Goal: Task Accomplishment & Management: Use online tool/utility

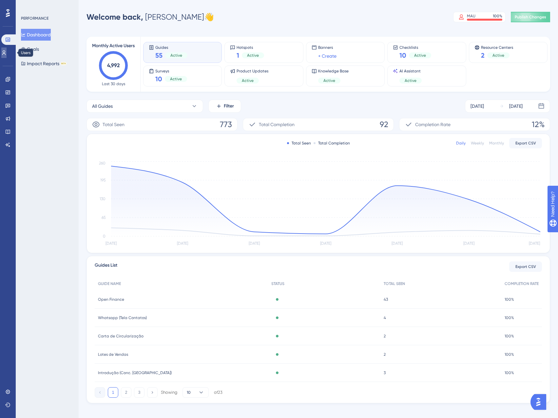
click at [3, 54] on link at bounding box center [3, 52] width 5 height 10
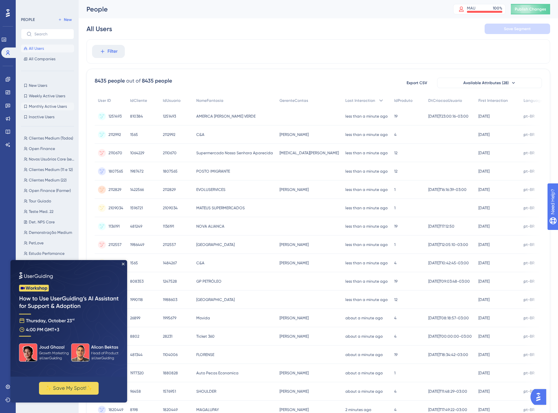
click at [53, 109] on span "Monthly Active Users" at bounding box center [48, 106] width 38 height 5
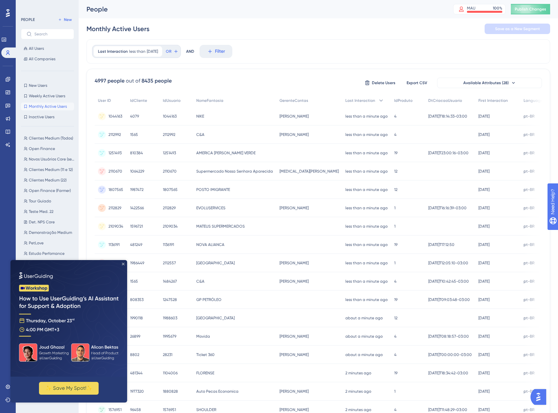
click at [122, 263] on icon "Close Preview" at bounding box center [123, 264] width 3 height 3
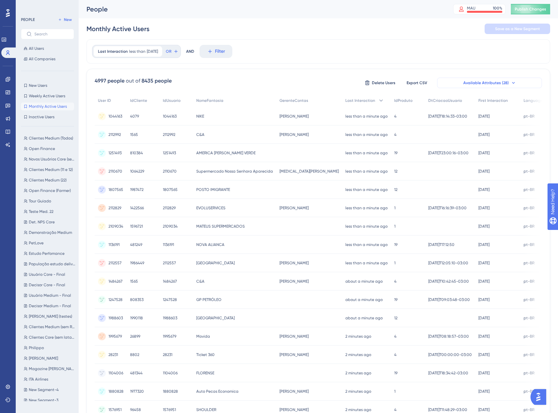
click at [496, 83] on span "Available Attributes (28)" at bounding box center [486, 82] width 46 height 5
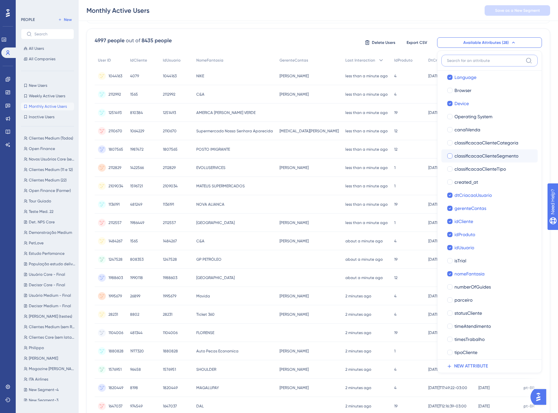
scroll to position [86, 0]
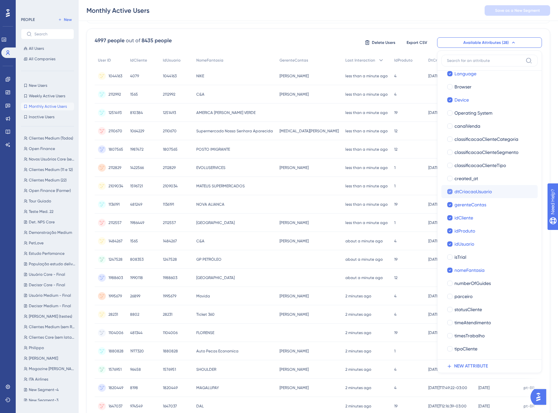
click at [455, 193] on span "dtCriacaoUsuario" at bounding box center [472, 192] width 37 height 8
checkbox input "true"
click at [321, 39] on div "4997 people out of 8435 people Delete Users Export CSV Available Attributes (28…" at bounding box center [318, 43] width 447 height 12
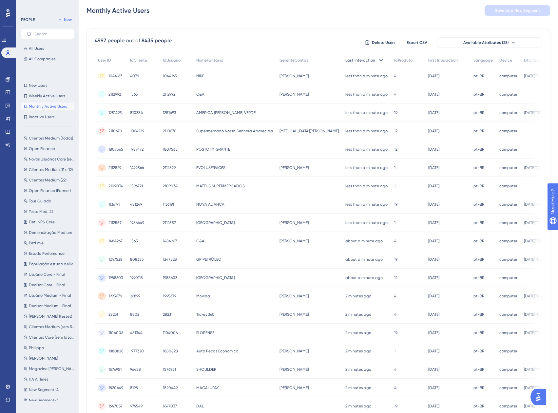
click at [377, 61] on icon at bounding box center [380, 60] width 7 height 7
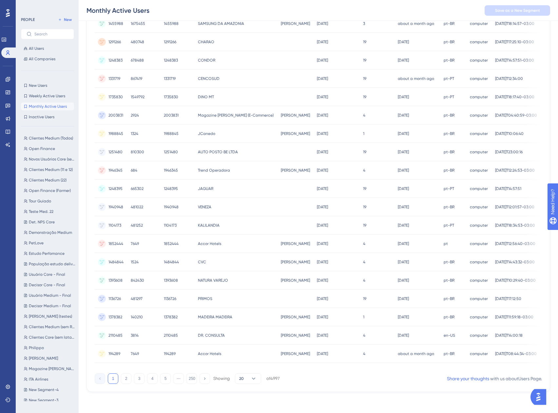
scroll to position [116, 0]
drag, startPoint x: 324, startPoint y: 368, endPoint x: 305, endPoint y: 364, distance: 19.1
click at [306, 364] on div "User ID IdCliente IdUsuario NomeFantasia GerenteContas Last Interaction IdProdu…" at bounding box center [318, 177] width 447 height 388
click at [132, 377] on div "1 2 3 4 5 ⋯ 250 Showing 20 of 4997" at bounding box center [187, 378] width 185 height 10
click at [126, 376] on button "2" at bounding box center [126, 378] width 10 height 10
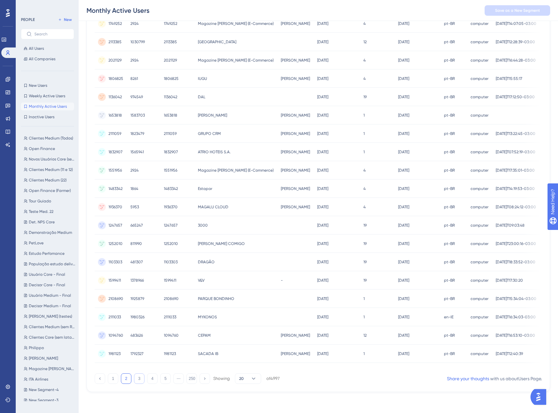
click at [134, 381] on button "3" at bounding box center [139, 378] width 10 height 10
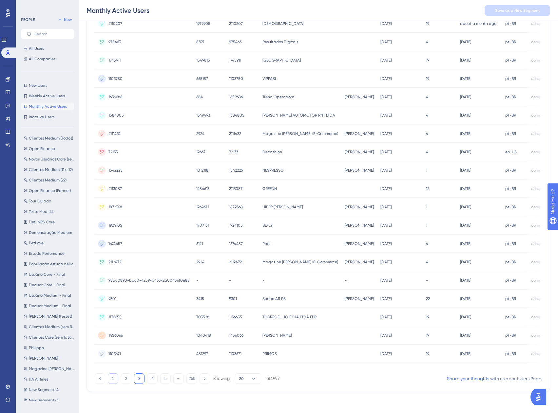
click at [112, 377] on button "1" at bounding box center [113, 378] width 10 height 10
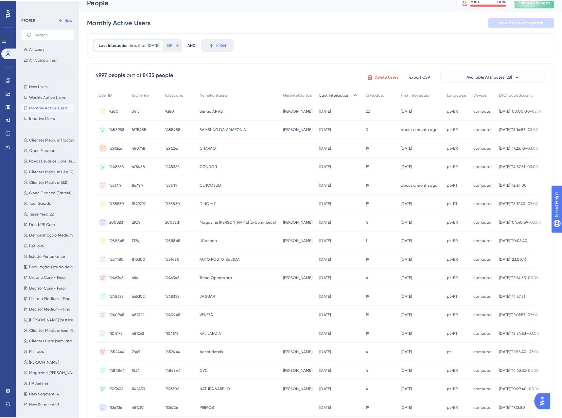
scroll to position [0, 0]
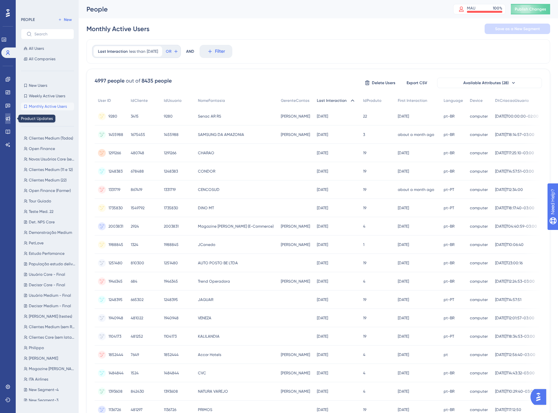
click at [5, 118] on link at bounding box center [7, 118] width 5 height 10
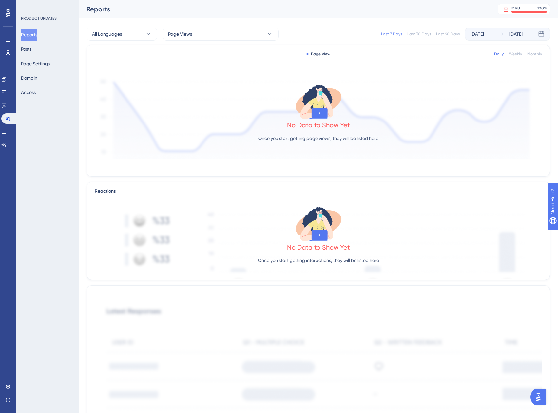
click at [5, 111] on div "Engagement Widgets Feedback Product Updates Knowledge Base AI Assistant" at bounding box center [7, 112] width 13 height 76
click at [7, 105] on icon at bounding box center [3, 105] width 5 height 5
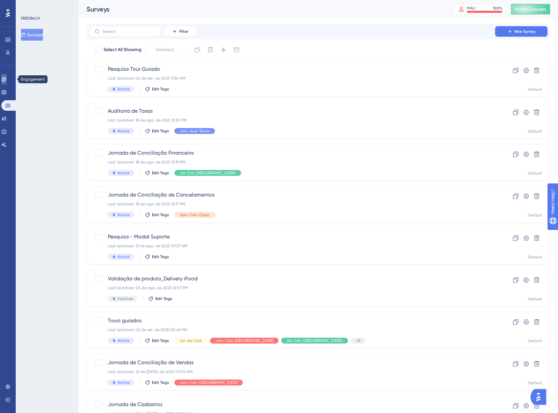
click at [6, 79] on icon at bounding box center [3, 79] width 5 height 5
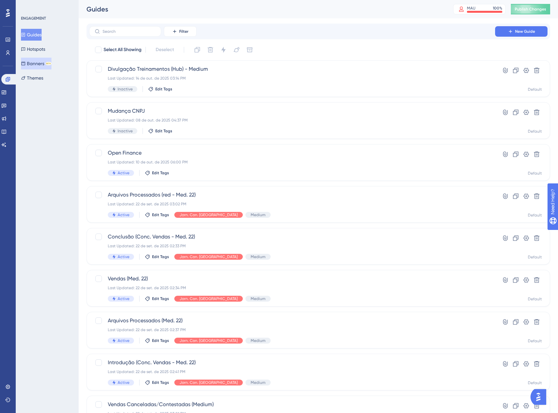
click at [40, 60] on button "Banners BETA" at bounding box center [36, 64] width 30 height 12
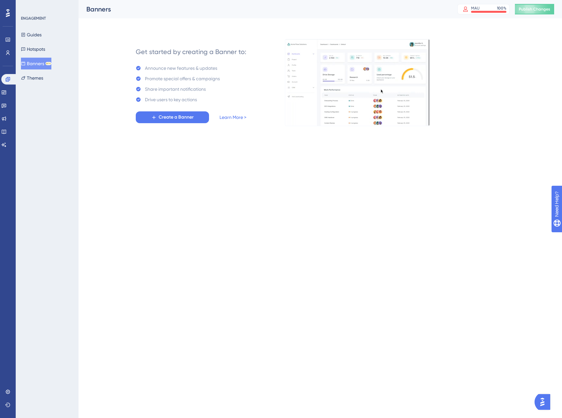
click at [166, 111] on div "Get started by creating a Banner to: Announce new features & updates Promote sp…" at bounding box center [191, 82] width 111 height 81
click at [167, 115] on span "Create a Banner" at bounding box center [176, 117] width 35 height 8
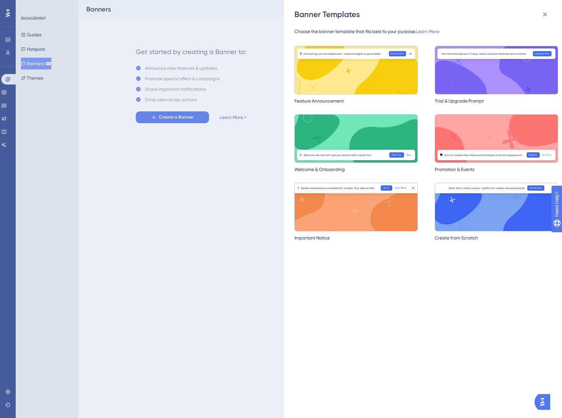
click at [383, 214] on img at bounding box center [356, 207] width 123 height 48
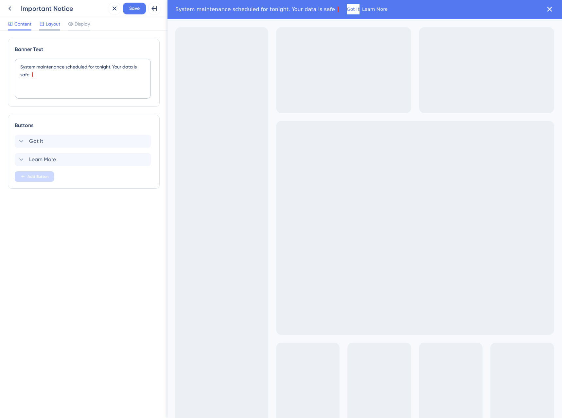
click at [50, 25] on span "Layout" at bounding box center [53, 24] width 14 height 8
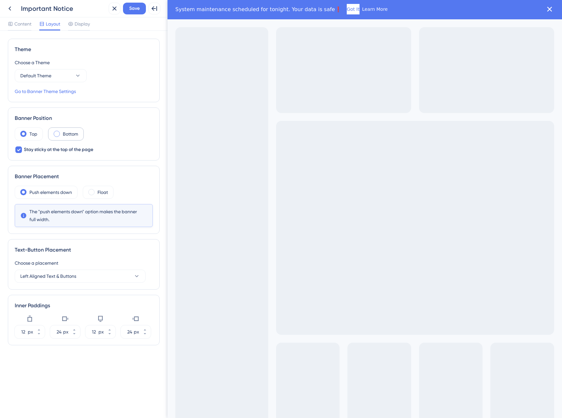
click at [57, 130] on div "Bottom" at bounding box center [66, 133] width 36 height 13
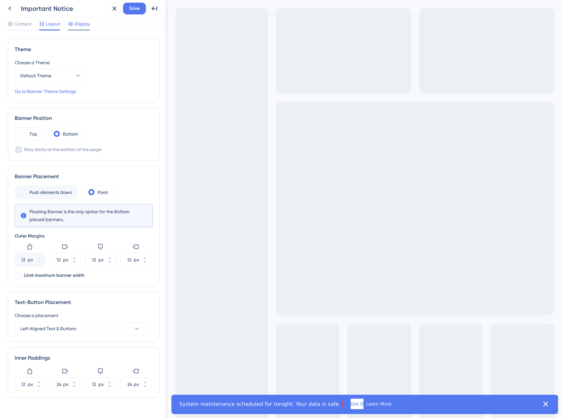
click at [75, 22] on span "Display" at bounding box center [82, 24] width 15 height 8
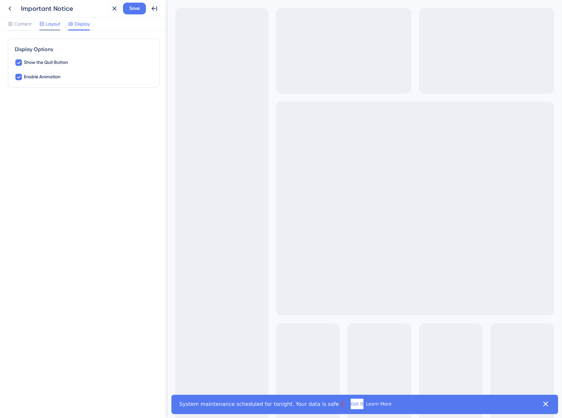
click at [56, 26] on span "Layout" at bounding box center [53, 24] width 14 height 8
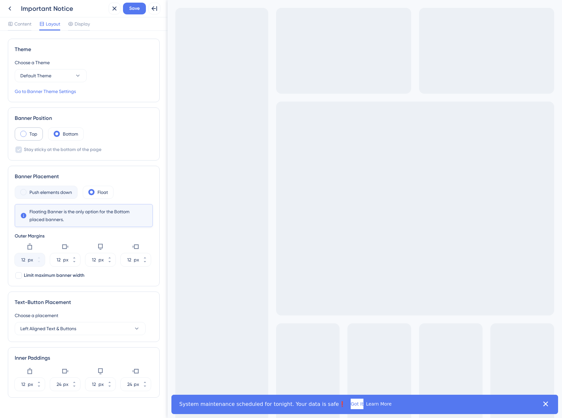
click at [30, 136] on label "Top" at bounding box center [33, 134] width 8 height 8
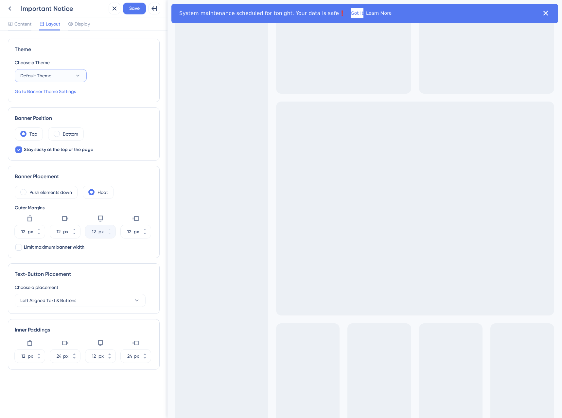
click at [62, 75] on button "Default Theme" at bounding box center [51, 75] width 72 height 13
click at [61, 93] on div "Tour Guiado Tour Guiado" at bounding box center [50, 95] width 53 height 13
click at [64, 76] on button "Tour Guiado" at bounding box center [51, 75] width 72 height 13
click at [58, 111] on div "Tutorials Theme Tutorials Theme" at bounding box center [50, 108] width 53 height 13
click at [60, 76] on button "Tutorials Theme" at bounding box center [51, 75] width 72 height 13
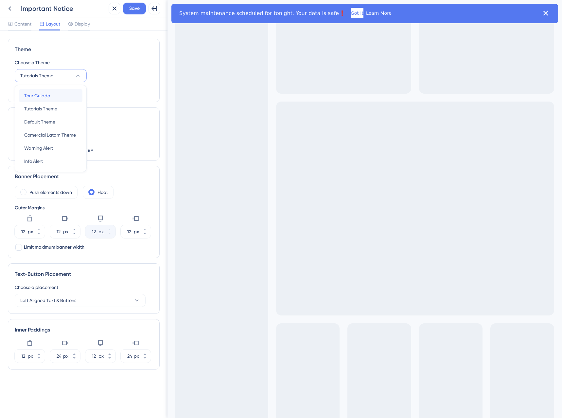
click at [63, 96] on div "Tour Guiado Tour Guiado" at bounding box center [50, 95] width 53 height 13
click at [51, 191] on label "Push elements down" at bounding box center [50, 192] width 43 height 8
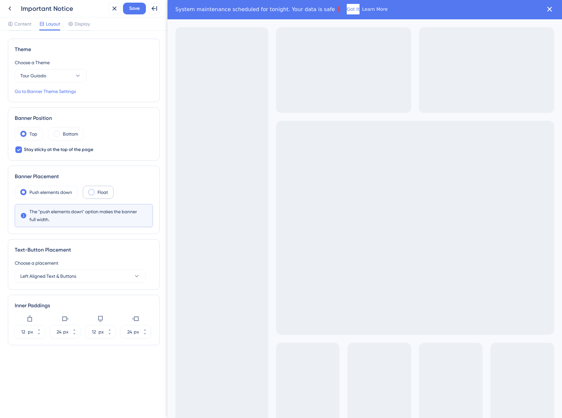
click at [106, 191] on label "Float" at bounding box center [103, 192] width 10 height 8
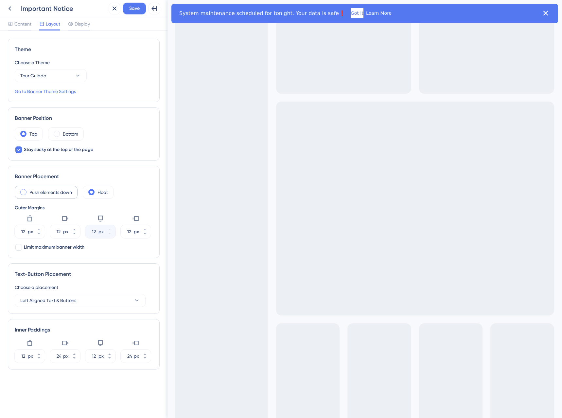
click at [57, 187] on div "Push elements down" at bounding box center [46, 192] width 63 height 13
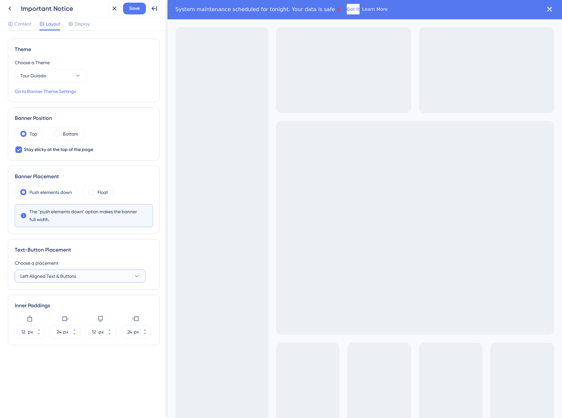
click at [86, 279] on button "Left Aligned Text & Buttons" at bounding box center [80, 275] width 131 height 13
click at [79, 322] on span "Center Aligned Text & Buttons" at bounding box center [55, 322] width 62 height 8
click at [71, 276] on span "Center Aligned Text & Buttons" at bounding box center [51, 276] width 62 height 8
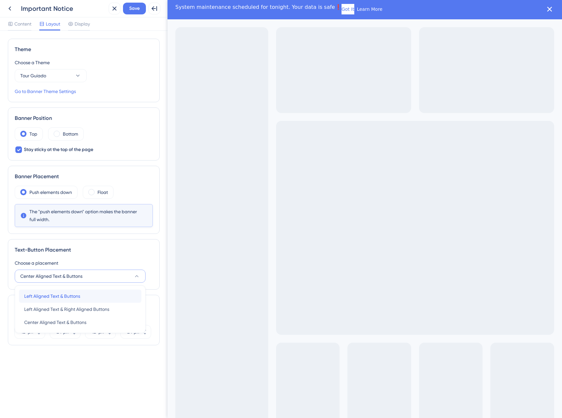
click at [61, 294] on span "Left Aligned Text & Buttons" at bounding box center [52, 296] width 56 height 8
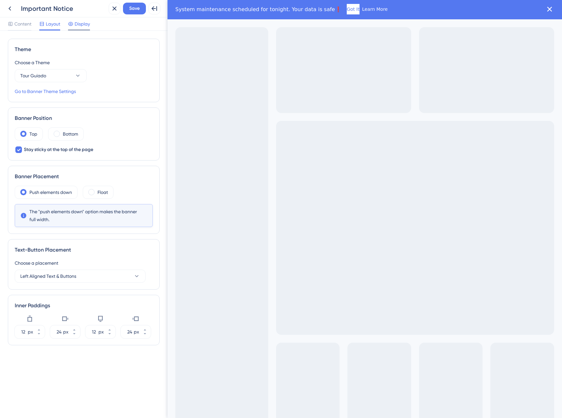
click at [81, 22] on span "Display" at bounding box center [82, 24] width 15 height 8
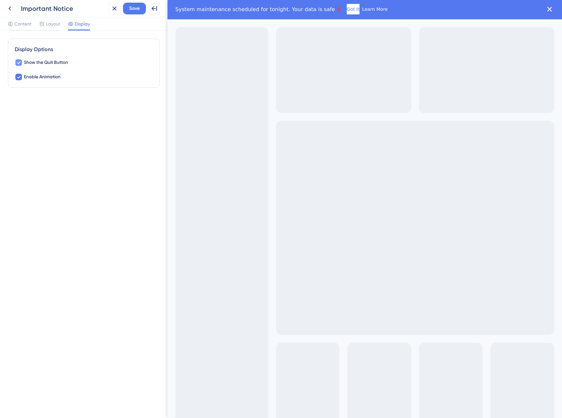
click at [50, 60] on span "Show the Quit Button" at bounding box center [46, 63] width 44 height 8
checkbox input "true"
click at [46, 76] on span "Enable Animation" at bounding box center [42, 77] width 37 height 8
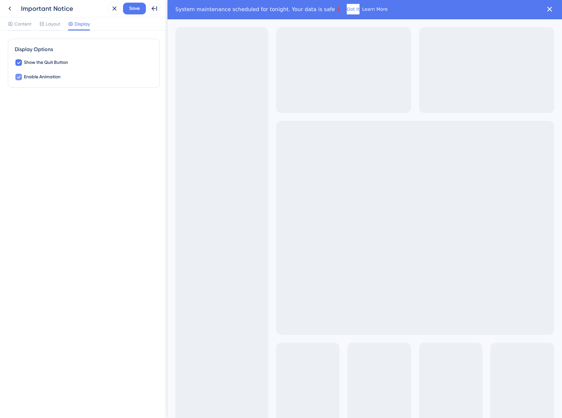
click at [46, 76] on span "Enable Animation" at bounding box center [42, 77] width 37 height 8
checkbox input "true"
click at [55, 28] on div "Layout" at bounding box center [49, 25] width 21 height 10
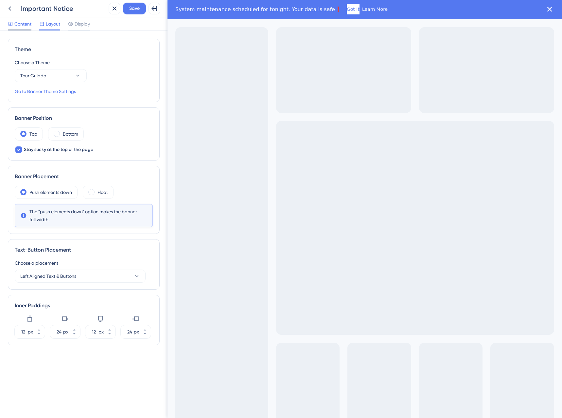
click at [27, 23] on span "Content" at bounding box center [22, 24] width 17 height 8
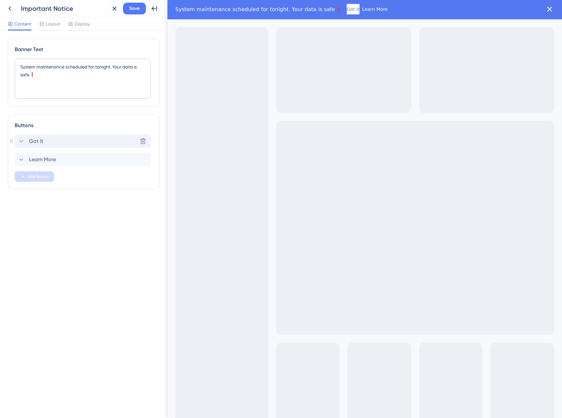
click at [43, 147] on div "Got It Delete" at bounding box center [83, 141] width 136 height 13
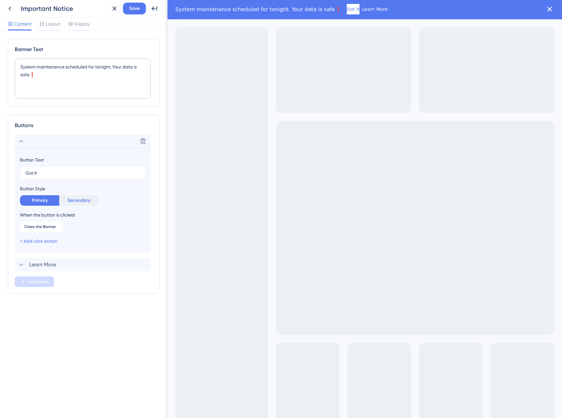
click at [78, 200] on button "Secondary" at bounding box center [78, 200] width 39 height 10
click at [37, 198] on button "Primary" at bounding box center [39, 200] width 39 height 10
click at [43, 261] on span "Learn More" at bounding box center [42, 265] width 27 height 8
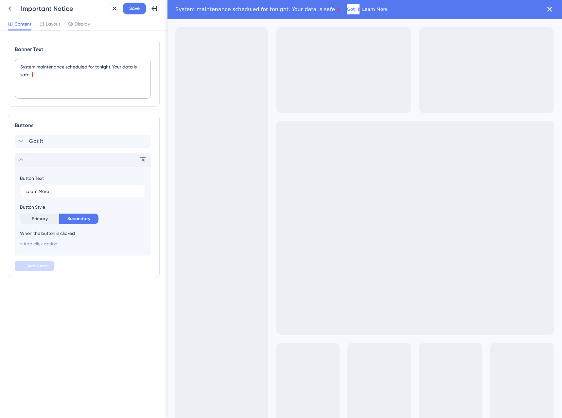
click at [41, 242] on link "+ Add click action" at bounding box center [38, 243] width 37 height 5
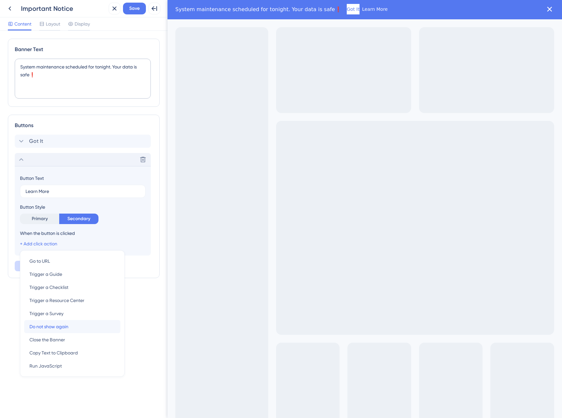
click at [55, 327] on span "Do not show again" at bounding box center [48, 326] width 39 height 8
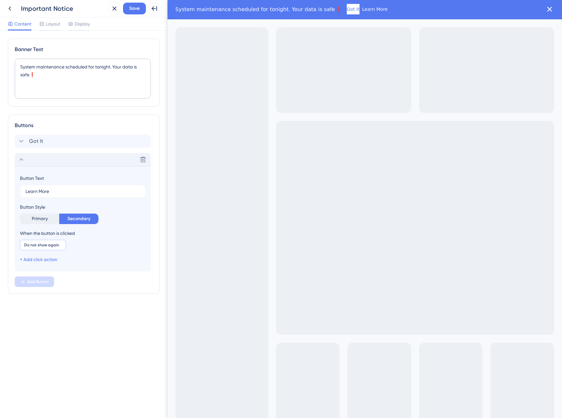
click at [32, 160] on div "Delete" at bounding box center [83, 159] width 136 height 13
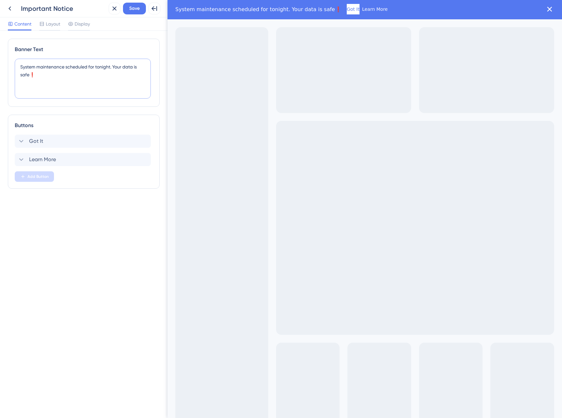
click at [61, 74] on textarea "System maintenance scheduled for tonight. Your data is safe❗️" at bounding box center [83, 79] width 136 height 40
click at [52, 27] on span "Layout" at bounding box center [53, 24] width 14 height 8
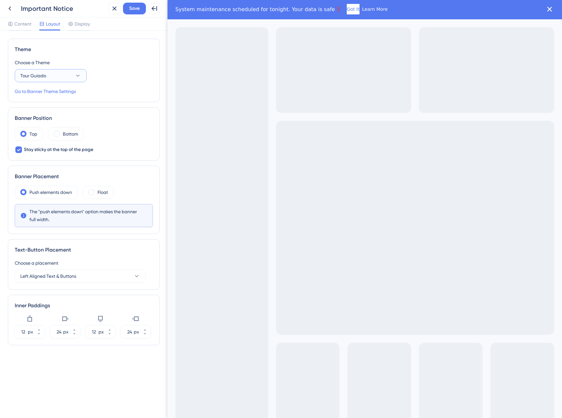
click at [67, 71] on button "Tour Guiado" at bounding box center [51, 75] width 72 height 13
click at [36, 143] on div "Warning Alert Warning Alert" at bounding box center [50, 147] width 53 height 13
click at [154, 13] on button at bounding box center [155, 9] width 12 height 12
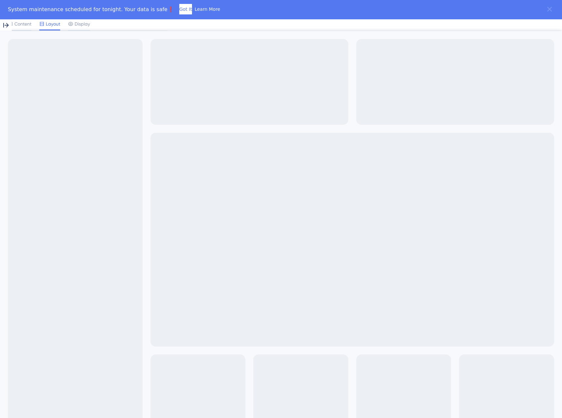
click at [545, 7] on icon "Close banner" at bounding box center [549, 9] width 9 height 9
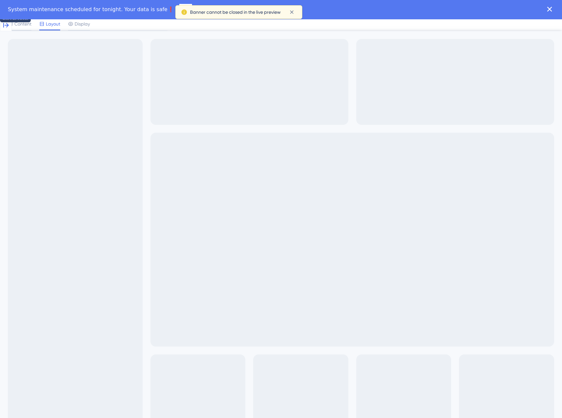
click at [6, 23] on icon at bounding box center [6, 25] width 6 height 5
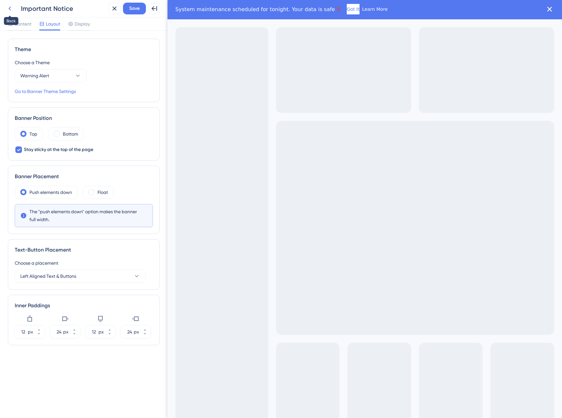
click at [14, 7] on button at bounding box center [10, 9] width 12 height 12
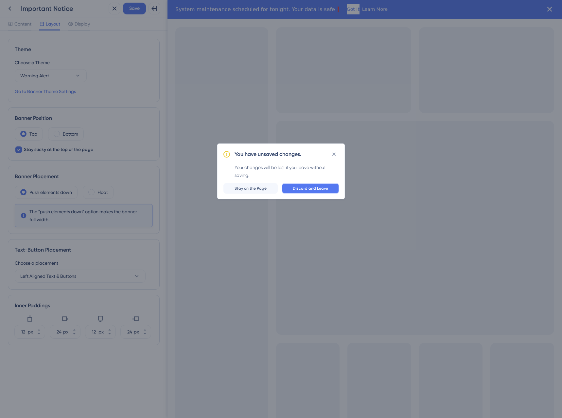
click at [299, 193] on button "Discard and Leave" at bounding box center [311, 188] width 58 height 10
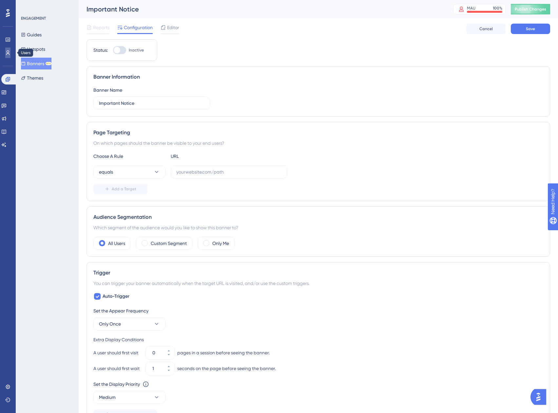
click at [6, 53] on icon at bounding box center [7, 52] width 5 height 5
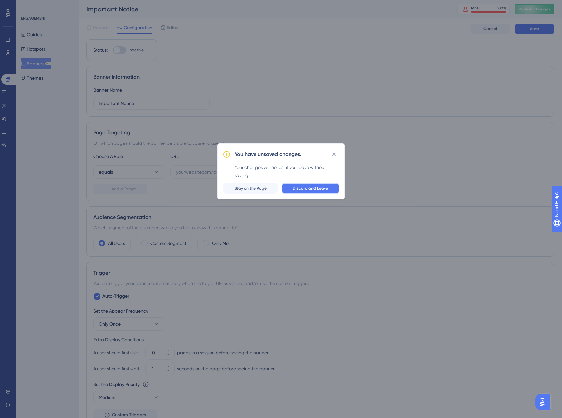
click at [310, 186] on span "Discard and Leave" at bounding box center [310, 188] width 35 height 5
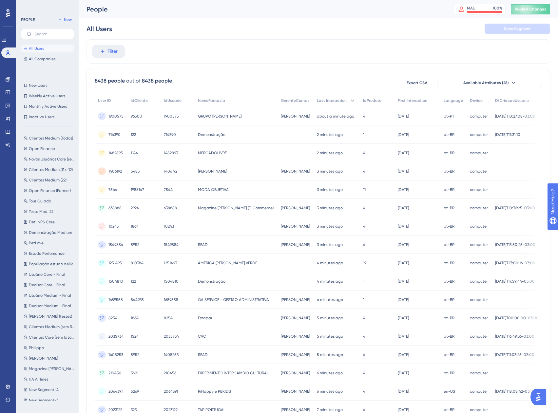
click at [34, 36] on label at bounding box center [47, 34] width 53 height 10
click at [34, 36] on input "text" at bounding box center [51, 34] width 34 height 5
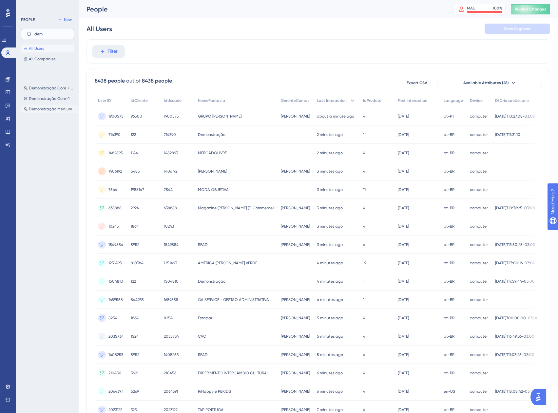
type input "dem"
click at [58, 109] on span "Demonstração Medium" at bounding box center [50, 108] width 43 height 5
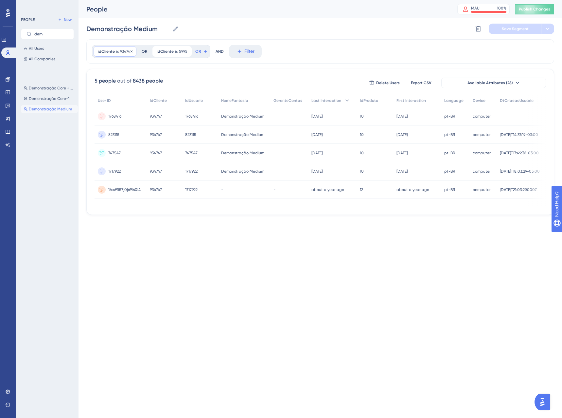
click at [123, 51] on span "934747" at bounding box center [126, 51] width 12 height 5
click at [157, 118] on span "934747" at bounding box center [156, 116] width 12 height 5
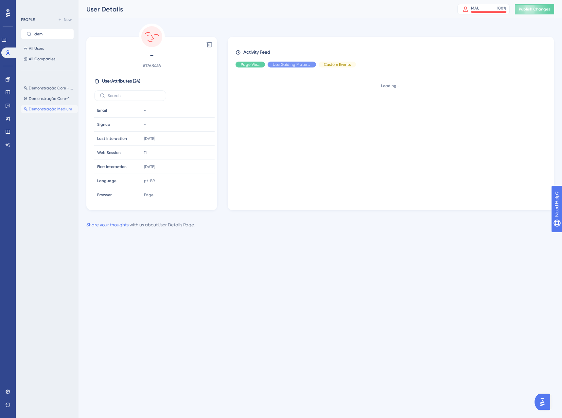
click at [157, 118] on td "-" at bounding box center [178, 125] width 74 height 14
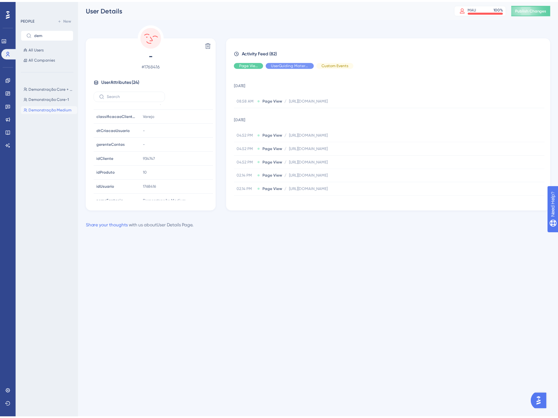
scroll to position [196, 0]
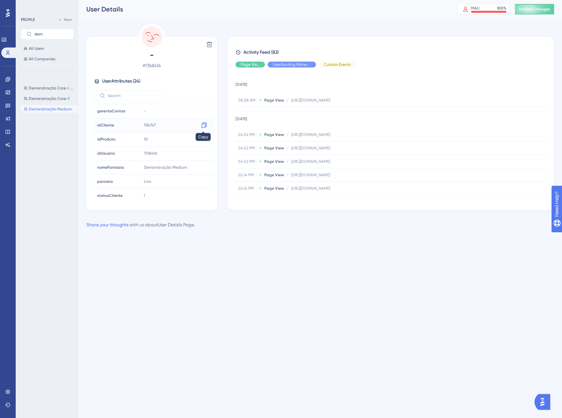
click at [201, 126] on icon at bounding box center [204, 125] width 7 height 7
click at [10, 54] on icon at bounding box center [7, 52] width 5 height 5
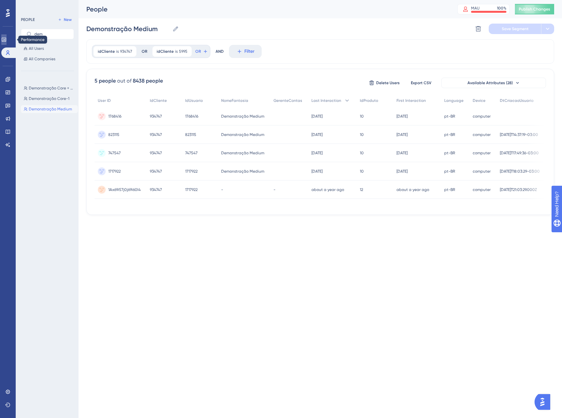
click at [7, 40] on icon at bounding box center [3, 39] width 5 height 5
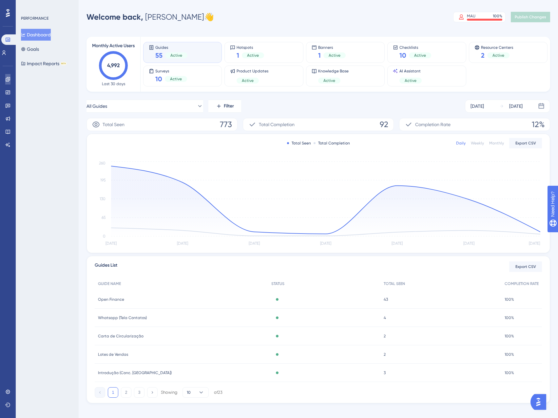
click at [7, 81] on icon at bounding box center [7, 79] width 5 height 5
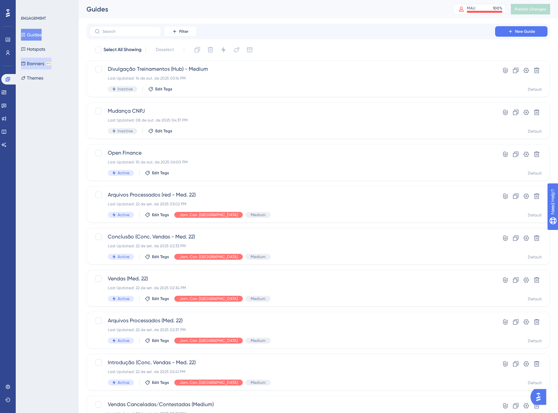
click at [31, 68] on button "Banners BETA" at bounding box center [36, 64] width 30 height 12
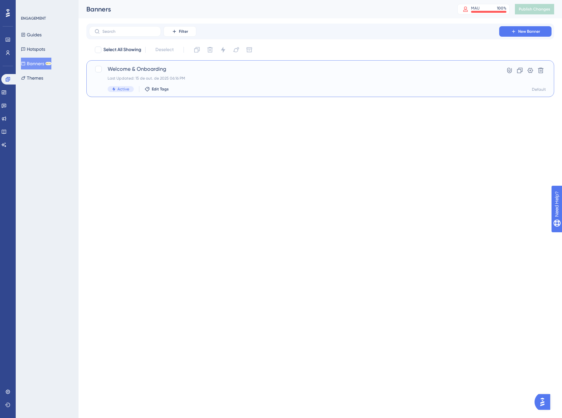
click at [229, 82] on div "Welcome & Onboarding Last Updated: 15 de out. de 2025 06:16 PM Active Edit Tags" at bounding box center [294, 78] width 373 height 27
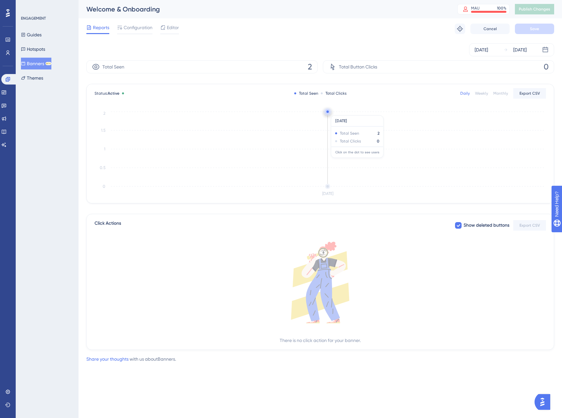
click at [326, 112] on circle at bounding box center [327, 111] width 5 height 5
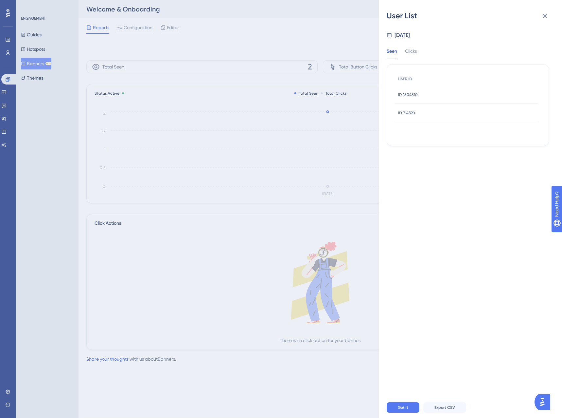
click at [411, 110] on div "ID 714390 ID 714390" at bounding box center [406, 113] width 17 height 18
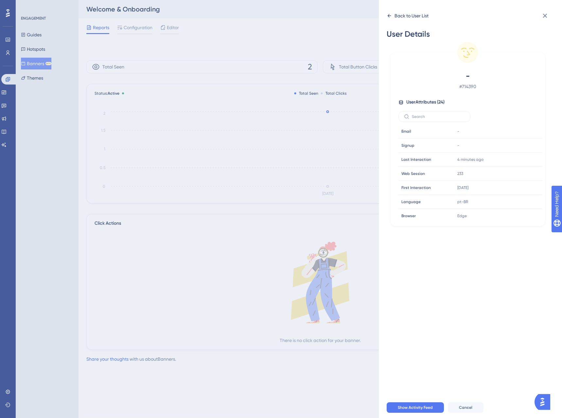
click at [399, 18] on div "Back to User List" at bounding box center [412, 16] width 34 height 8
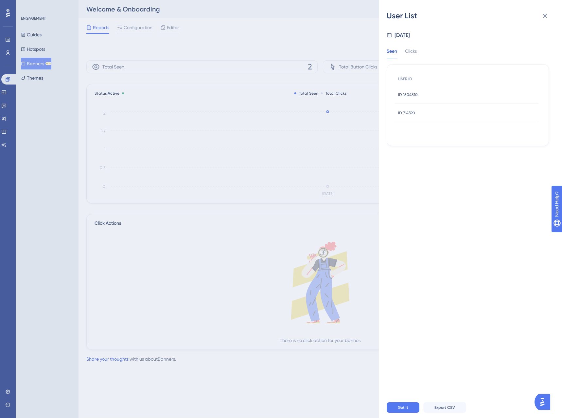
click at [415, 97] on span "ID 1504810" at bounding box center [408, 94] width 20 height 5
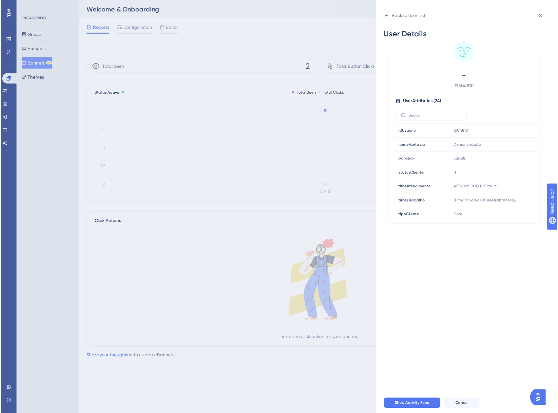
scroll to position [242, 0]
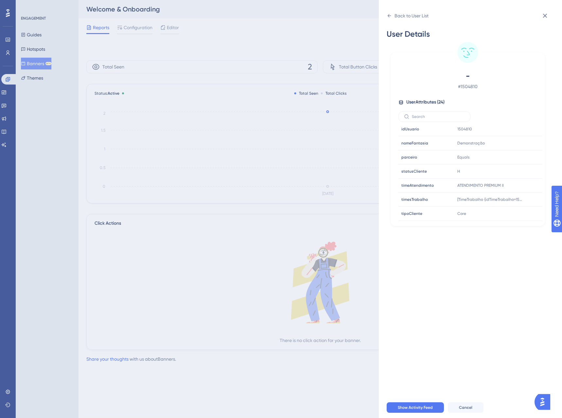
click at [226, 256] on div "Back to User List User Details - # 1504810 User Attributes ( 24 ) Email Email -…" at bounding box center [281, 209] width 562 height 418
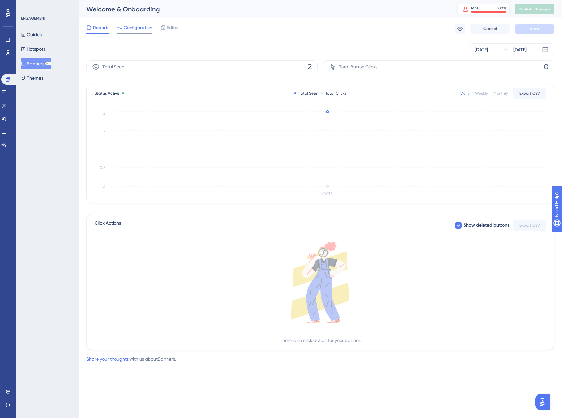
drag, startPoint x: 372, startPoint y: 0, endPoint x: 135, endPoint y: 30, distance: 239.3
click at [135, 31] on span "Configuration" at bounding box center [138, 28] width 29 height 8
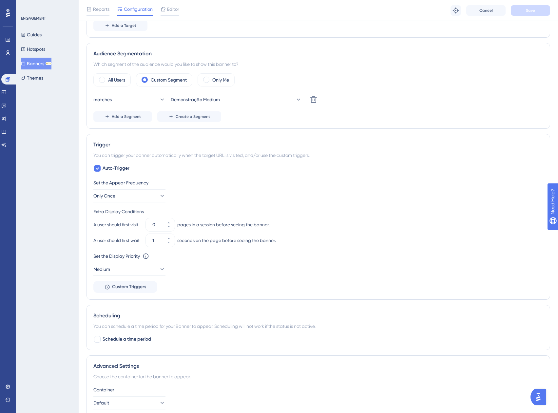
scroll to position [262, 0]
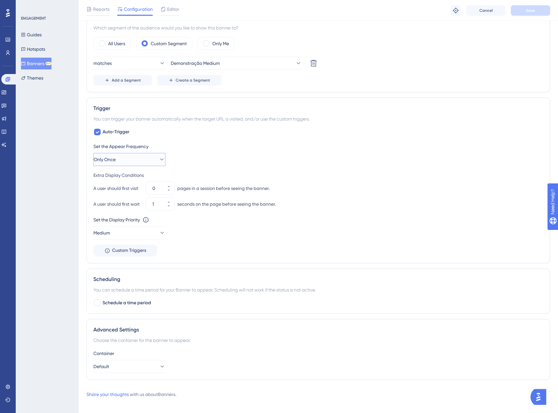
click at [125, 156] on button "Only Once" at bounding box center [129, 159] width 72 height 13
click at [133, 255] on div "Always Always" at bounding box center [129, 257] width 53 height 13
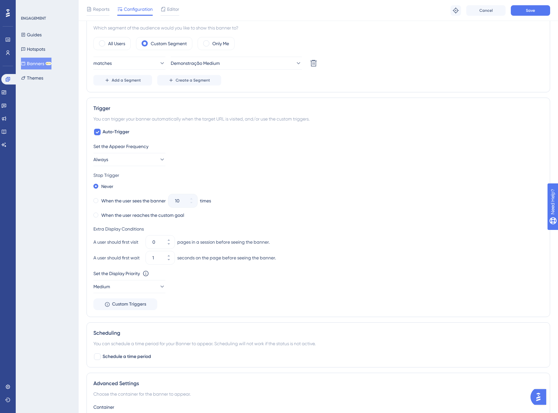
click at [268, 199] on div "When the user sees the banner 10 times" at bounding box center [318, 200] width 450 height 9
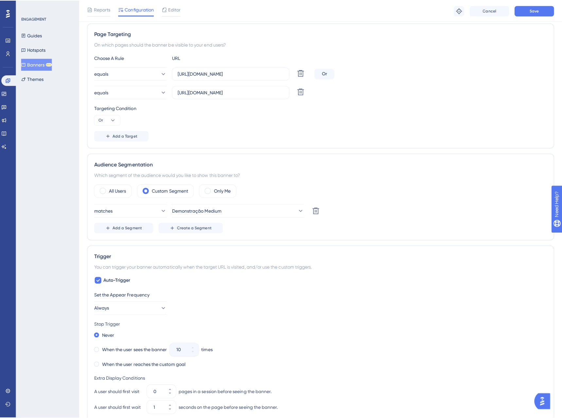
scroll to position [0, 0]
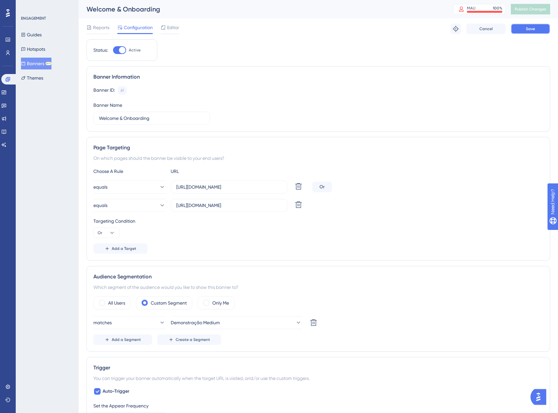
click at [536, 31] on button "Save" at bounding box center [529, 29] width 39 height 10
click at [526, 12] on button "Publish Changes" at bounding box center [529, 9] width 39 height 10
click at [241, 208] on input "https://app.equals.com.br/conciliador/v2/perfil-acesso-v2/show" at bounding box center [228, 205] width 105 height 7
click at [207, 185] on input "https://app.equals.com.br/conciliador/empresa/controleTarefa/show" at bounding box center [228, 186] width 105 height 7
click at [101, 30] on span "Reports" at bounding box center [101, 28] width 16 height 8
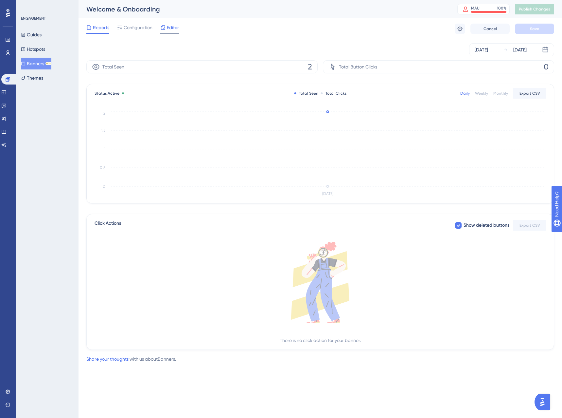
click at [175, 30] on span "Editor" at bounding box center [173, 28] width 12 height 8
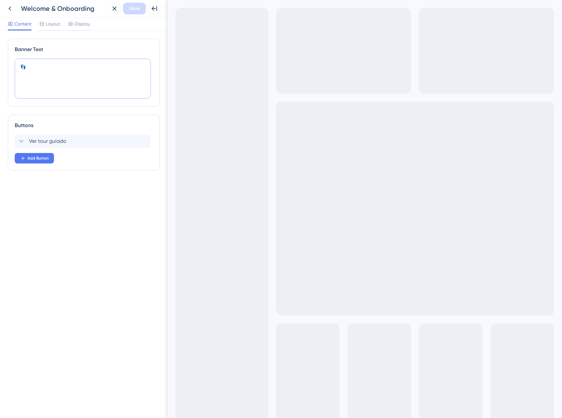
click at [66, 68] on textarea "👣" at bounding box center [83, 79] width 136 height 40
click at [45, 143] on span "Ver tour guiado" at bounding box center [47, 141] width 37 height 8
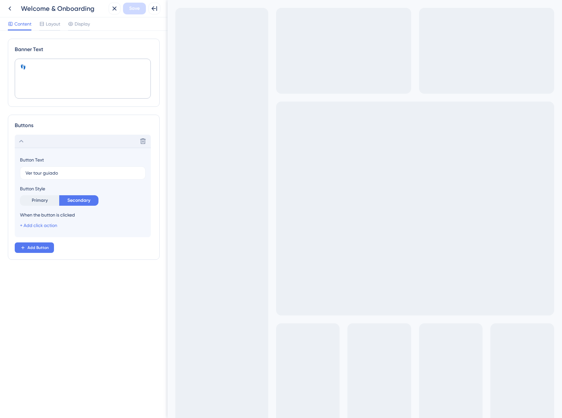
click at [45, 143] on div "Delete" at bounding box center [83, 141] width 136 height 13
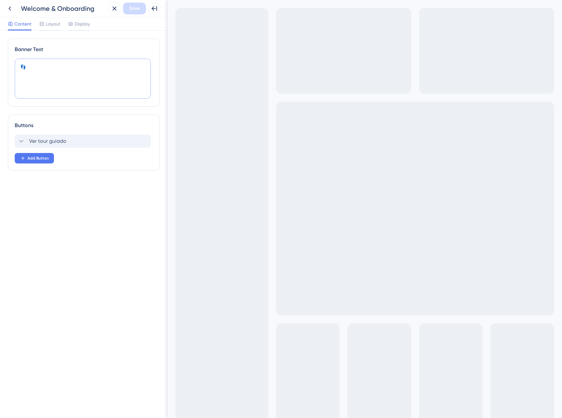
click at [54, 84] on textarea "👣" at bounding box center [83, 79] width 136 height 40
click at [51, 27] on span "Layout" at bounding box center [53, 24] width 14 height 8
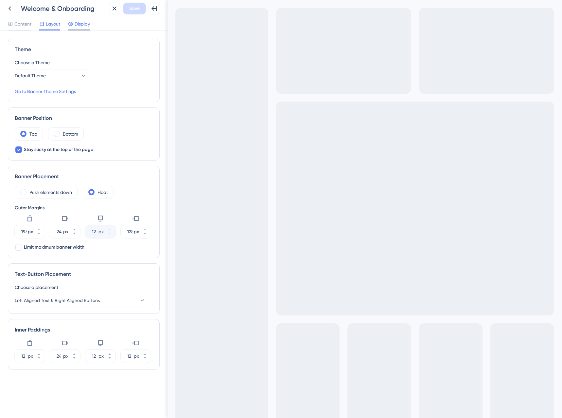
click at [76, 28] on div "Display" at bounding box center [79, 25] width 22 height 10
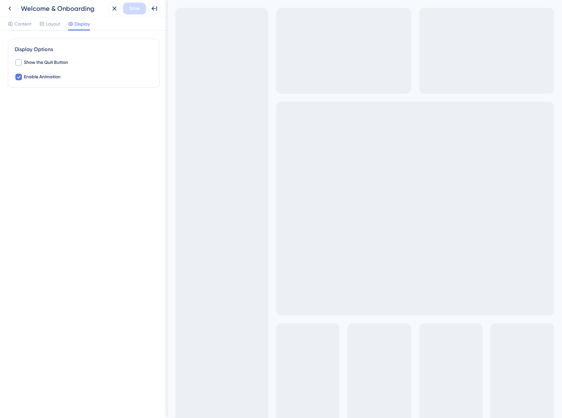
click at [64, 59] on span "Show the Quit Button" at bounding box center [46, 63] width 44 height 8
checkbox input "false"
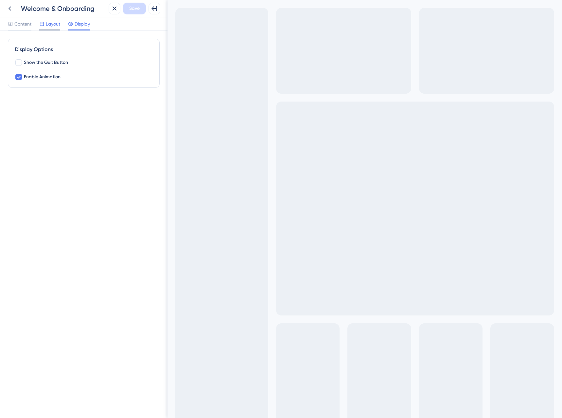
click at [53, 28] on div "Layout" at bounding box center [49, 25] width 21 height 10
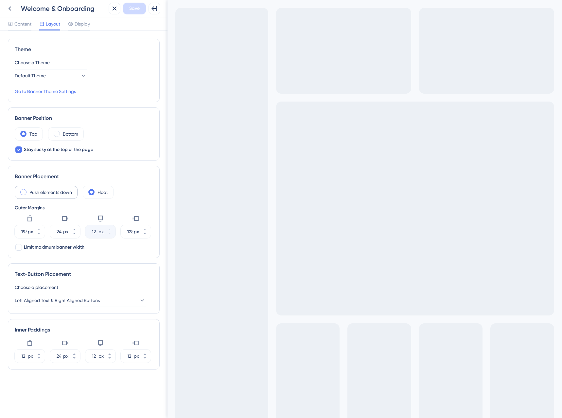
click at [59, 191] on label "Push elements down" at bounding box center [50, 192] width 43 height 8
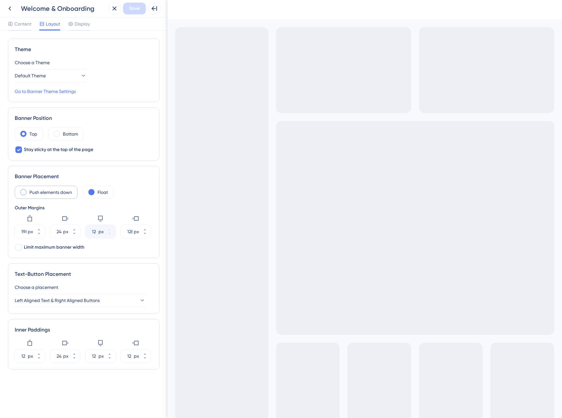
click at [59, 191] on label "Push elements down" at bounding box center [50, 192] width 43 height 8
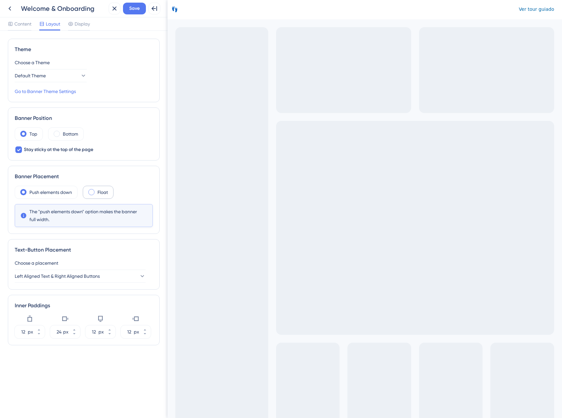
click at [96, 194] on div "Float" at bounding box center [98, 192] width 31 height 13
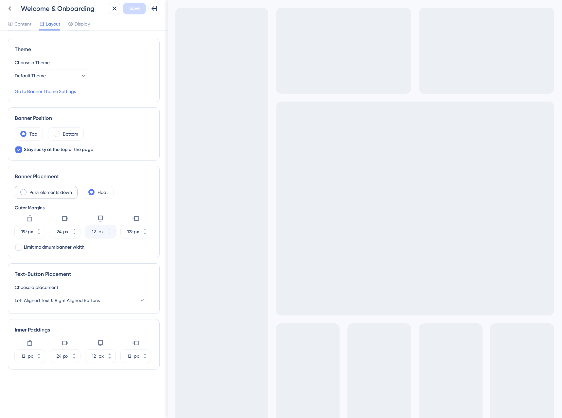
click at [37, 195] on label "Push elements down" at bounding box center [50, 192] width 43 height 8
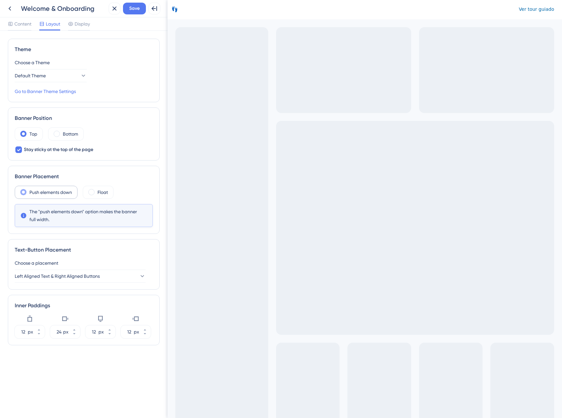
click at [68, 192] on label "Push elements down" at bounding box center [50, 192] width 43 height 8
click at [87, 192] on div "Float" at bounding box center [98, 192] width 31 height 13
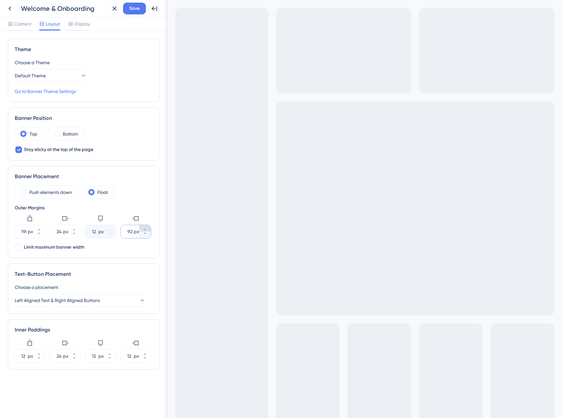
scroll to position [0, 3]
click at [147, 230] on button "1299 px" at bounding box center [145, 228] width 12 height 7
click at [146, 236] on button "1300 px" at bounding box center [145, 234] width 12 height 7
click at [146, 236] on button "1242 px" at bounding box center [145, 234] width 12 height 7
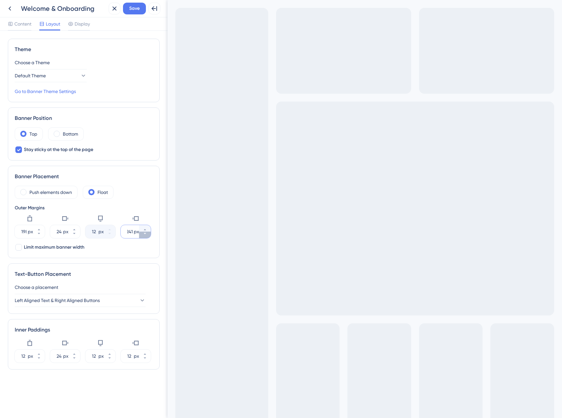
click at [146, 236] on button "1241 px" at bounding box center [145, 234] width 12 height 7
click at [129, 234] on input "1240" at bounding box center [129, 232] width 5 height 8
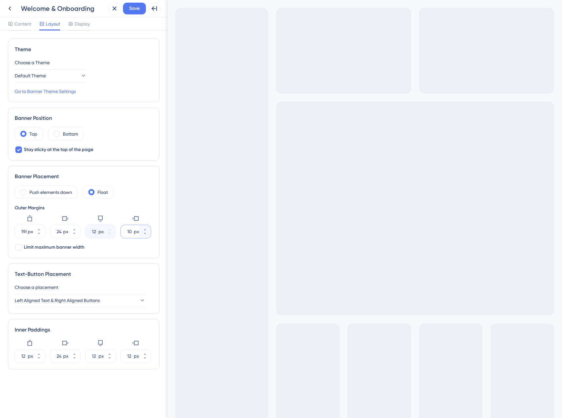
scroll to position [0, 0]
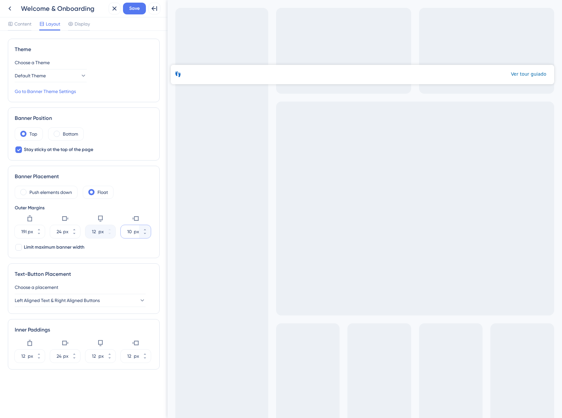
click at [130, 233] on input "10" at bounding box center [129, 232] width 5 height 8
click at [130, 233] on input "180" at bounding box center [129, 232] width 5 height 8
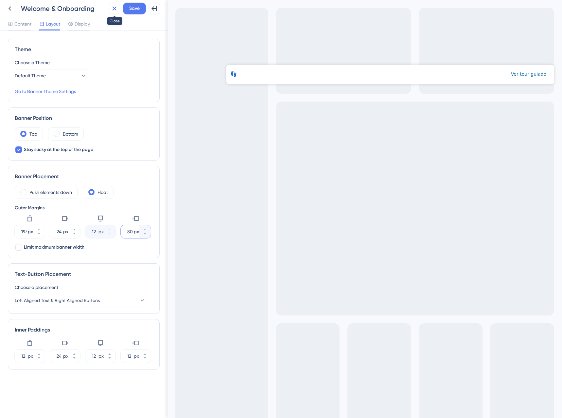
type input "180"
click at [111, 9] on button at bounding box center [115, 9] width 12 height 12
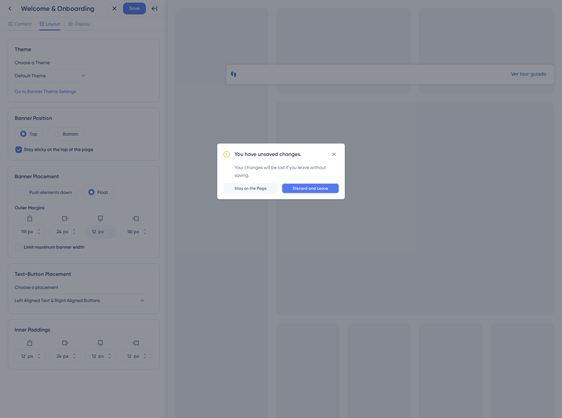
click at [313, 189] on span "Discard and Leave" at bounding box center [310, 188] width 35 height 5
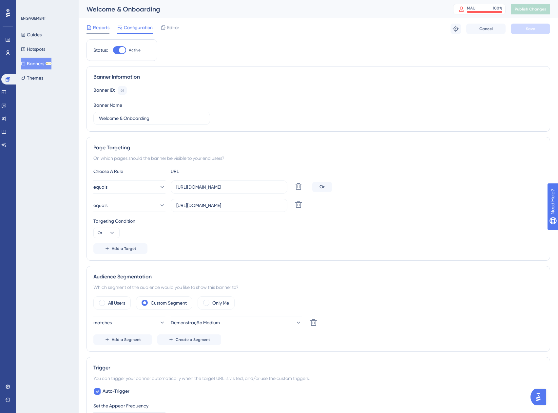
click at [104, 33] on div at bounding box center [97, 33] width 23 height 1
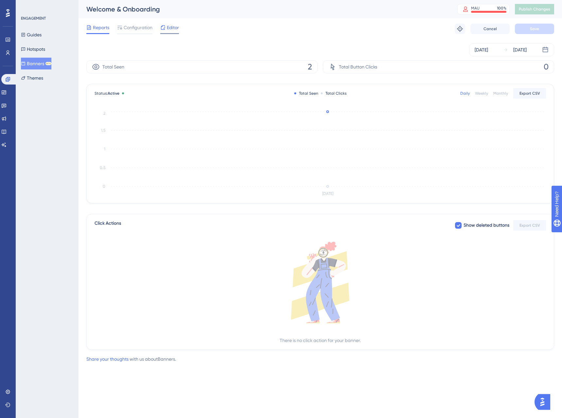
click at [176, 33] on div at bounding box center [169, 33] width 19 height 1
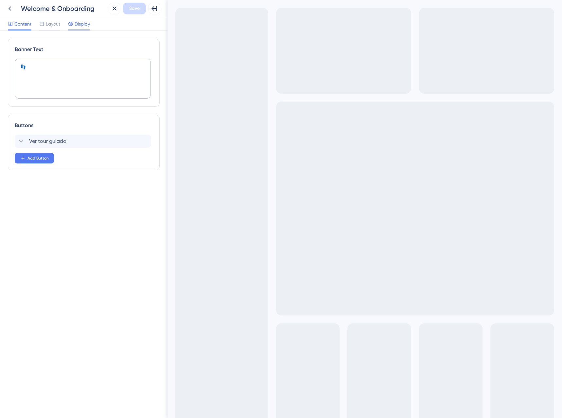
click at [87, 25] on span "Display" at bounding box center [82, 24] width 15 height 8
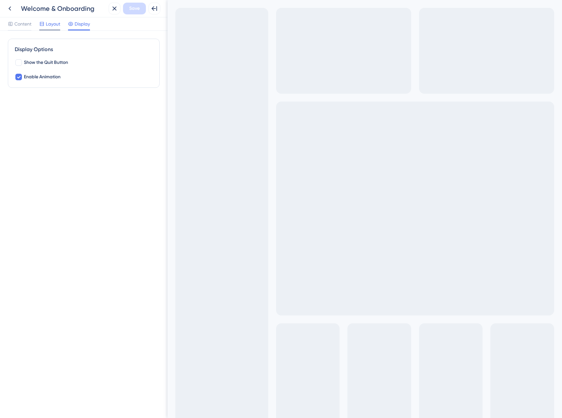
click at [47, 25] on span "Layout" at bounding box center [53, 24] width 14 height 8
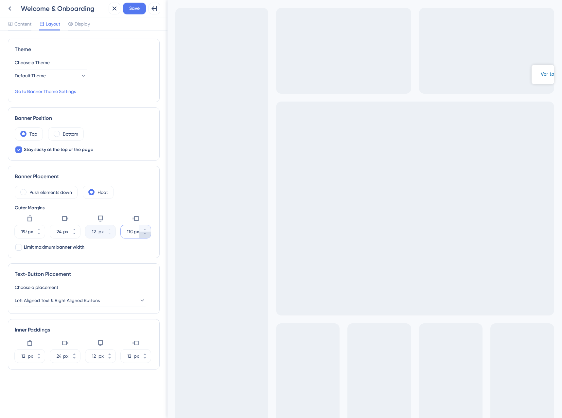
scroll to position [0, 1]
click at [147, 234] on button "1012 px" at bounding box center [145, 234] width 12 height 7
click at [147, 234] on icon at bounding box center [145, 233] width 4 height 4
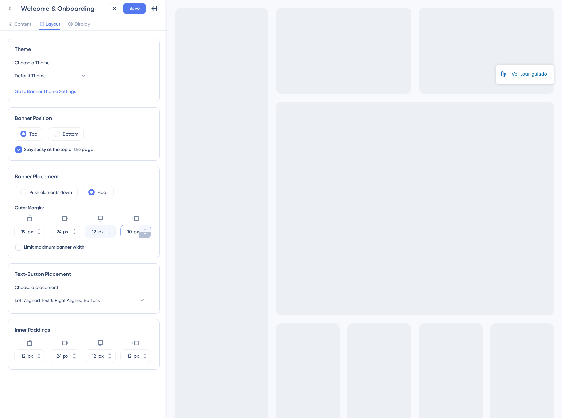
click at [147, 234] on icon at bounding box center [145, 233] width 4 height 4
click at [146, 234] on icon at bounding box center [145, 233] width 4 height 4
click at [147, 229] on button "995 px" at bounding box center [145, 228] width 12 height 7
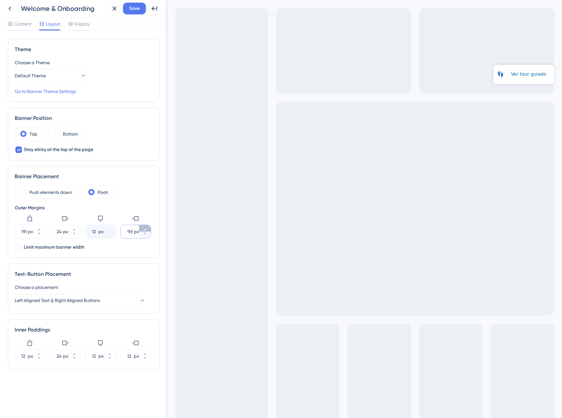
click at [147, 229] on button "996 px" at bounding box center [145, 228] width 12 height 7
click at [147, 229] on button "997 px" at bounding box center [145, 228] width 12 height 7
click at [147, 229] on button "998 px" at bounding box center [145, 228] width 12 height 7
click at [147, 229] on button "999 px" at bounding box center [145, 228] width 12 height 7
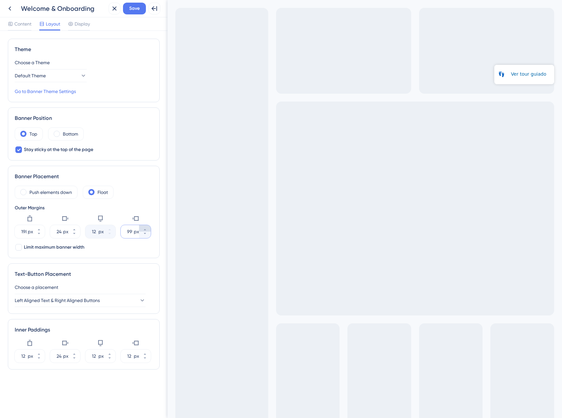
type input "1000"
click at [139, 8] on span "Save" at bounding box center [134, 9] width 10 height 8
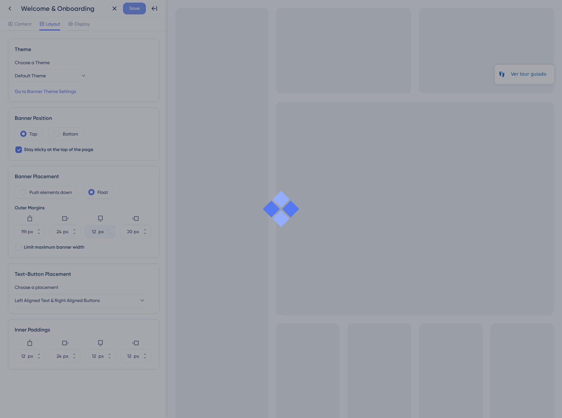
click at [139, 8] on div at bounding box center [281, 209] width 562 height 418
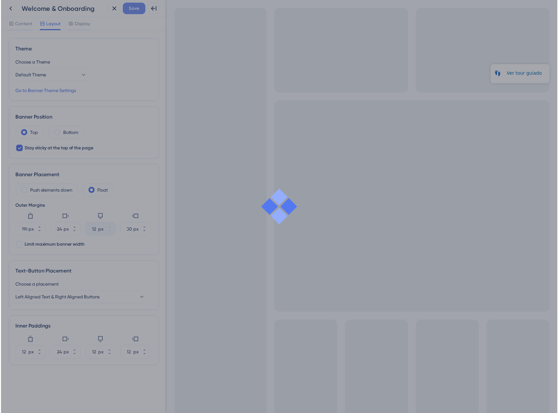
scroll to position [0, 0]
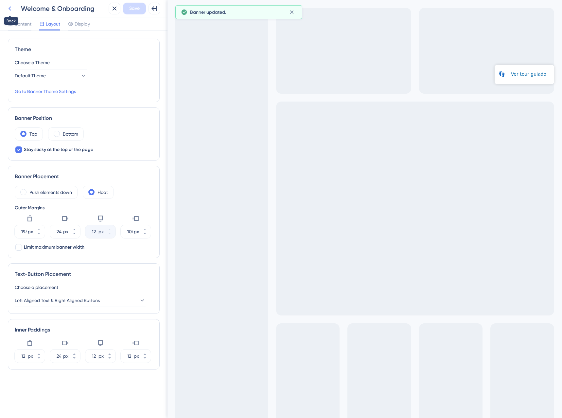
click at [10, 11] on icon at bounding box center [10, 9] width 8 height 8
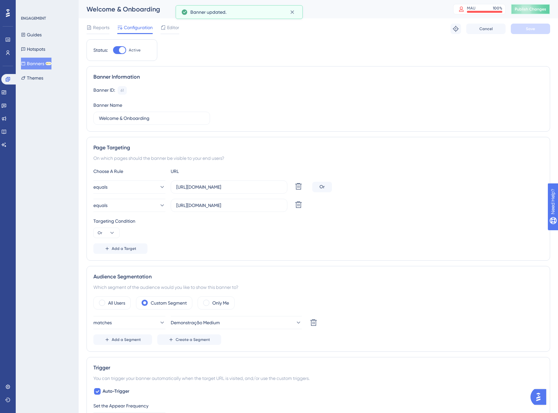
click at [539, 13] on button "Publish Changes" at bounding box center [529, 9] width 39 height 10
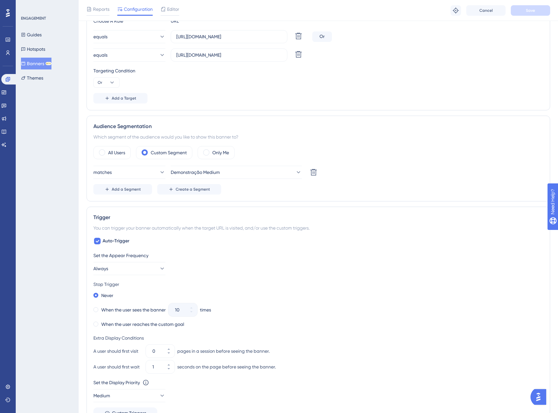
scroll to position [196, 0]
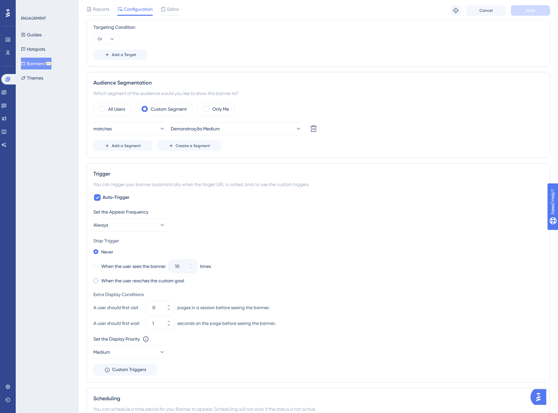
click at [113, 279] on label "When the user reaches the custom goal" at bounding box center [142, 281] width 83 height 8
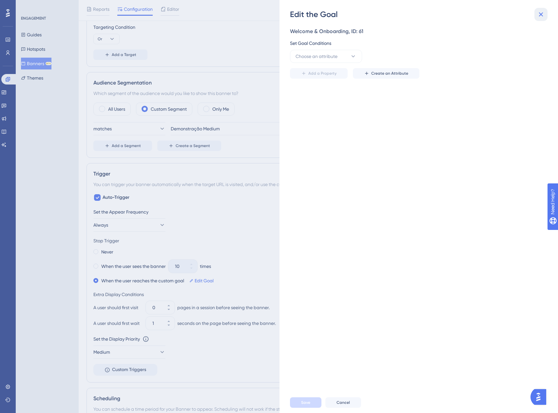
click at [537, 18] on button at bounding box center [540, 14] width 13 height 13
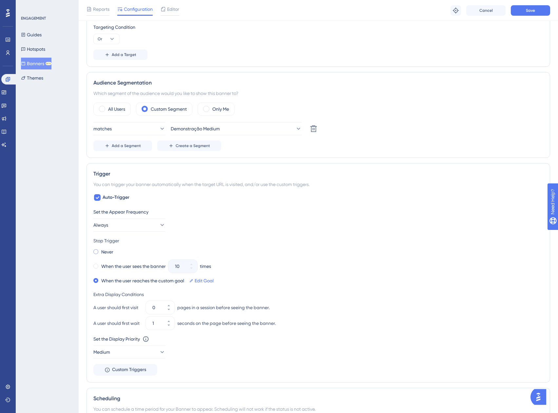
click at [100, 254] on div "Never" at bounding box center [103, 251] width 20 height 9
click at [532, 14] on button "Save" at bounding box center [529, 10] width 39 height 10
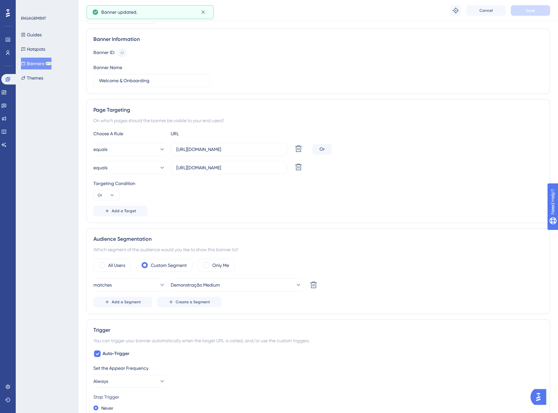
scroll to position [0, 0]
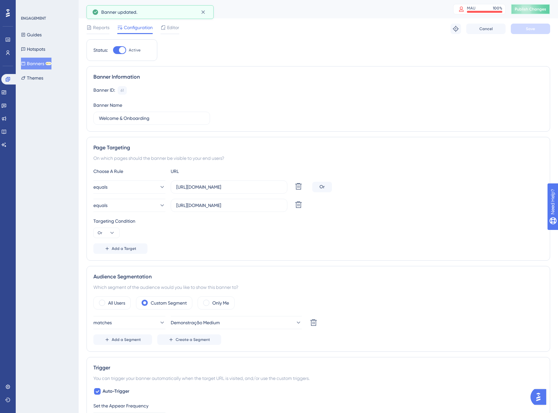
click at [525, 9] on span "Publish Changes" at bounding box center [529, 9] width 31 height 5
click at [240, 321] on button "Demonstração Medium" at bounding box center [236, 322] width 131 height 13
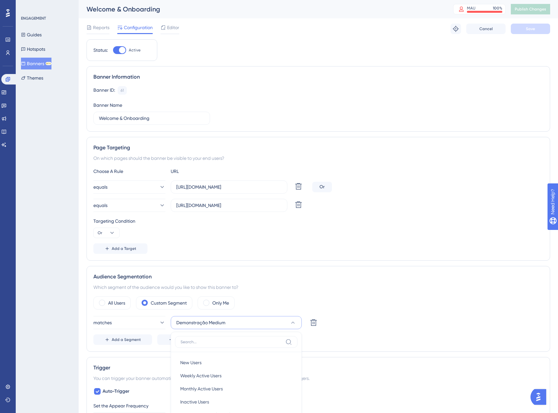
scroll to position [193, 0]
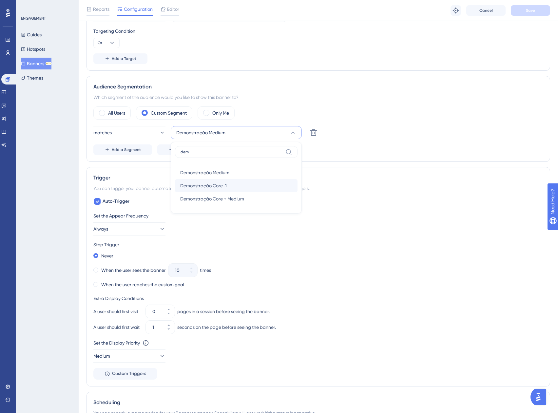
type input "dem"
drag, startPoint x: 225, startPoint y: 184, endPoint x: 226, endPoint y: 178, distance: 6.3
click at [225, 183] on span "Demonstração Core-1" at bounding box center [203, 186] width 46 height 8
click at [226, 178] on div "Trigger" at bounding box center [318, 178] width 450 height 8
click at [523, 10] on button "Save" at bounding box center [529, 10] width 39 height 10
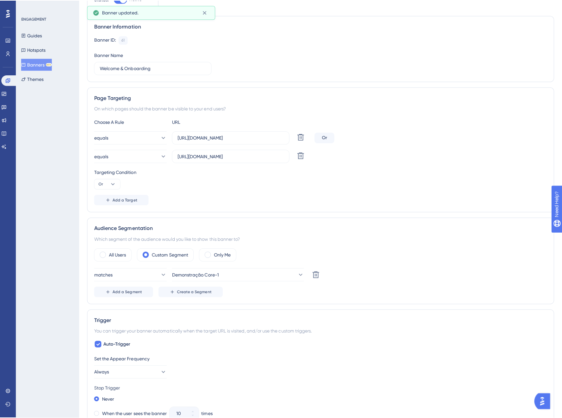
scroll to position [0, 0]
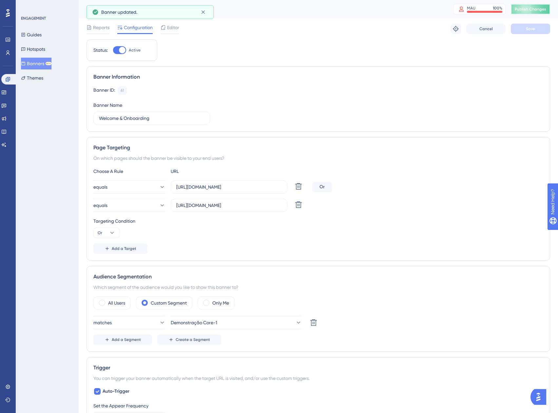
click at [538, 11] on span "Publish Changes" at bounding box center [529, 9] width 31 height 5
click at [168, 32] on div "Editor" at bounding box center [169, 29] width 19 height 10
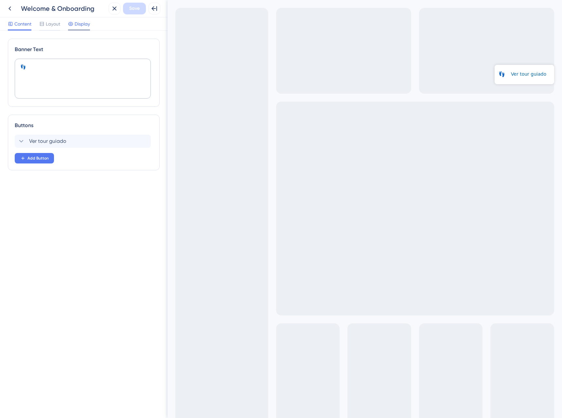
click at [84, 23] on span "Display" at bounding box center [82, 24] width 15 height 8
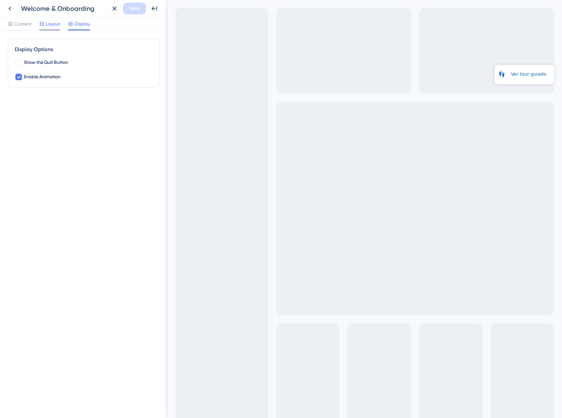
click at [46, 24] on span "Layout" at bounding box center [53, 24] width 14 height 8
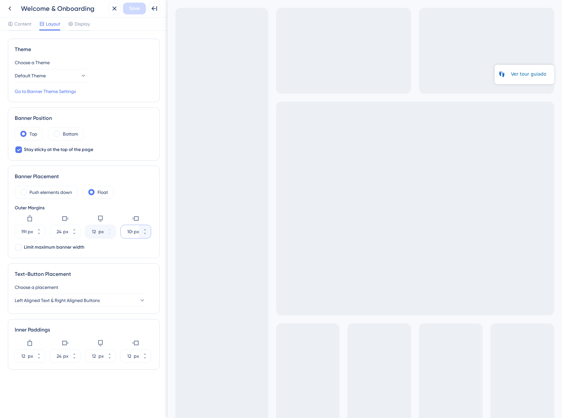
click at [130, 229] on input "1000" at bounding box center [129, 232] width 5 height 8
click at [142, 227] on button "1041 px" at bounding box center [145, 228] width 12 height 7
click at [144, 229] on icon at bounding box center [145, 230] width 4 height 4
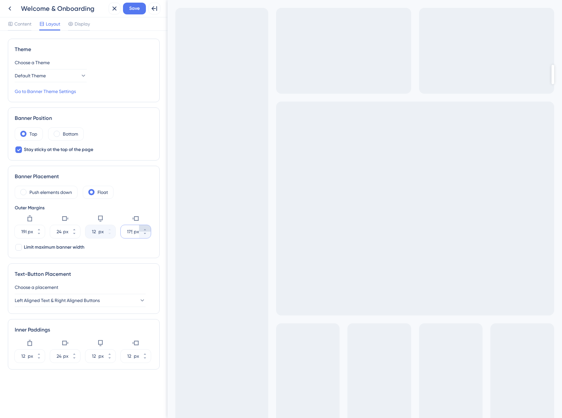
click at [144, 229] on icon at bounding box center [145, 230] width 4 height 4
click at [145, 229] on icon at bounding box center [145, 230] width 4 height 4
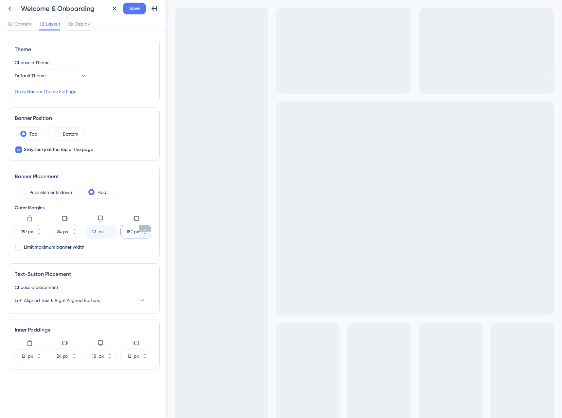
click at [145, 229] on icon at bounding box center [145, 230] width 4 height 4
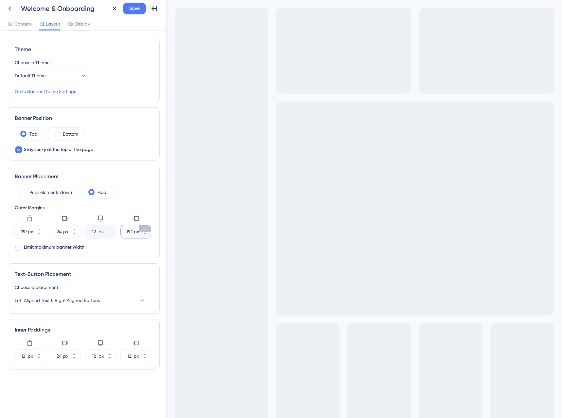
click at [145, 229] on icon at bounding box center [145, 230] width 4 height 4
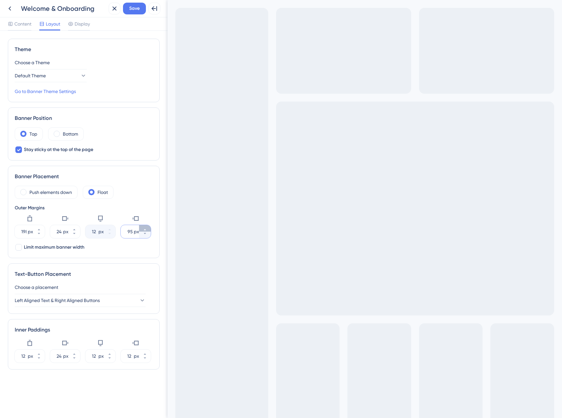
click at [145, 229] on icon at bounding box center [145, 230] width 4 height 4
click at [145, 237] on button "1199 px" at bounding box center [145, 234] width 12 height 7
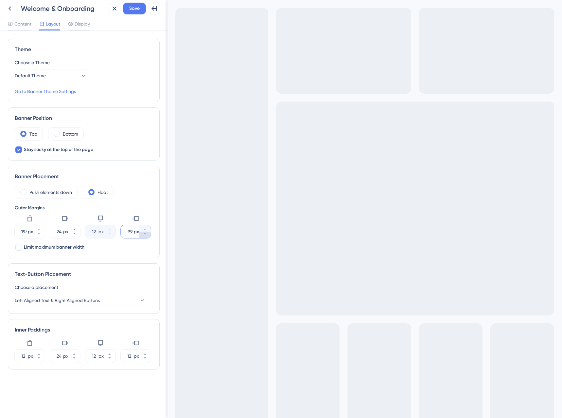
type input "1198"
click at [134, 6] on span "Save" at bounding box center [134, 9] width 10 height 8
click at [118, 10] on icon at bounding box center [115, 9] width 8 height 8
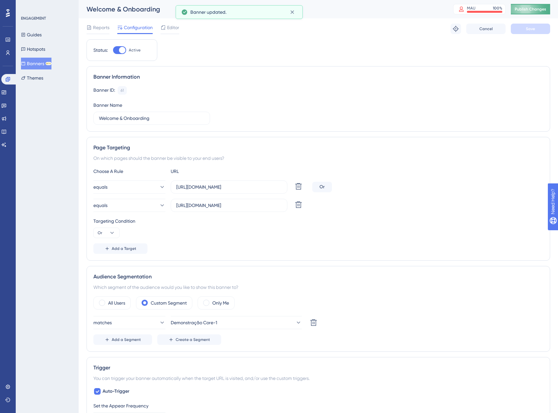
click at [530, 7] on span "Publish Changes" at bounding box center [529, 9] width 31 height 5
click at [163, 32] on div "Editor" at bounding box center [169, 29] width 19 height 10
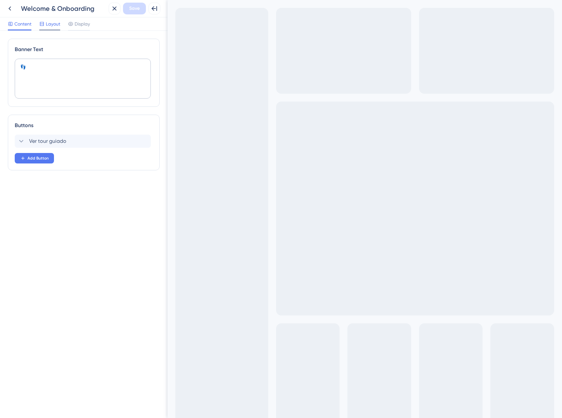
click at [54, 28] on div "Layout" at bounding box center [49, 25] width 21 height 10
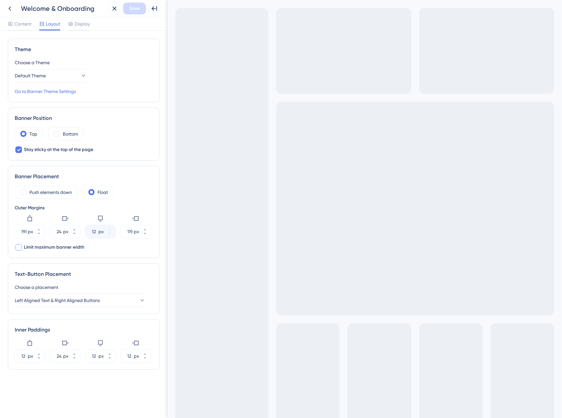
click at [55, 246] on span "Limit maximum banner width" at bounding box center [54, 247] width 61 height 8
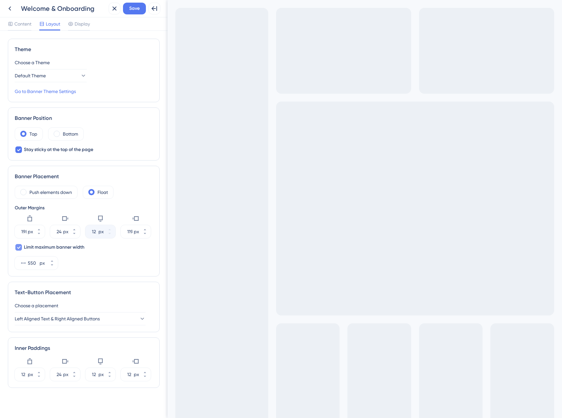
click at [55, 246] on span "Limit maximum banner width" at bounding box center [54, 247] width 61 height 8
checkbox input "false"
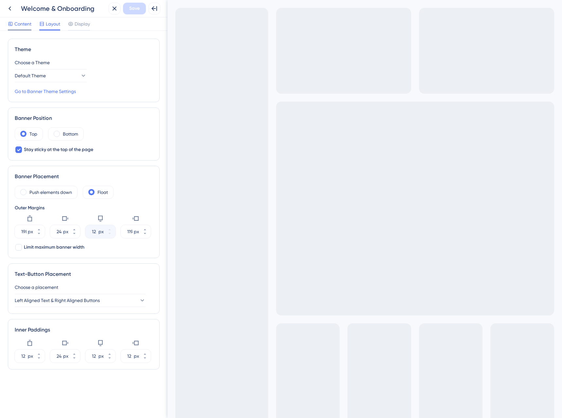
click at [28, 23] on span "Content" at bounding box center [22, 24] width 17 height 8
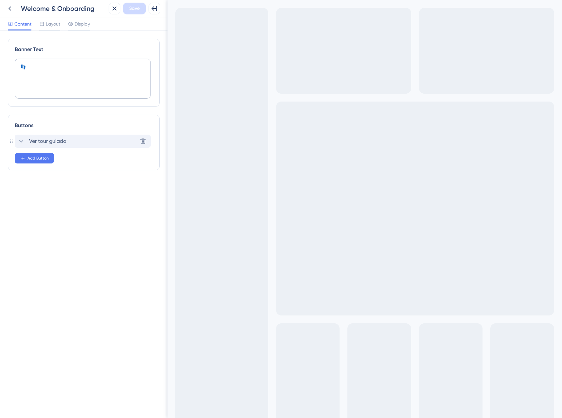
click at [63, 136] on div "Ver tour guiado Delete" at bounding box center [83, 141] width 136 height 13
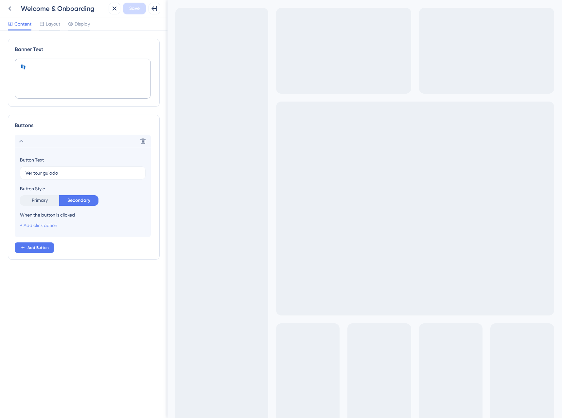
click at [32, 227] on link "+ Add click action" at bounding box center [38, 225] width 37 height 5
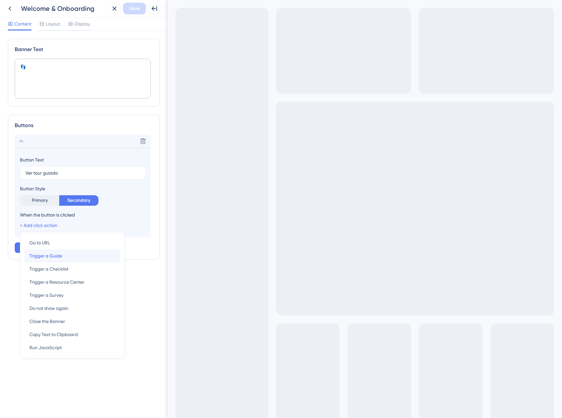
click at [38, 254] on span "Trigger a Guide" at bounding box center [45, 256] width 33 height 8
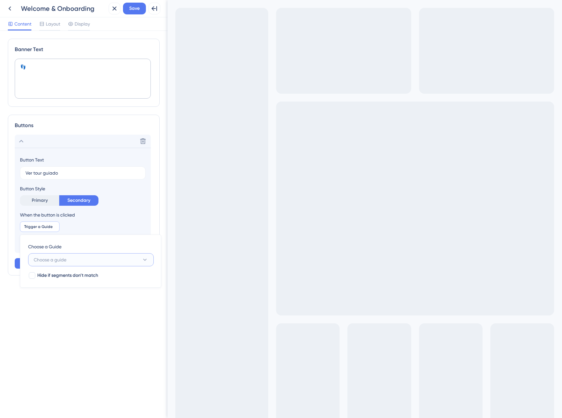
click at [54, 257] on span "Choose a guide" at bounding box center [50, 260] width 33 height 8
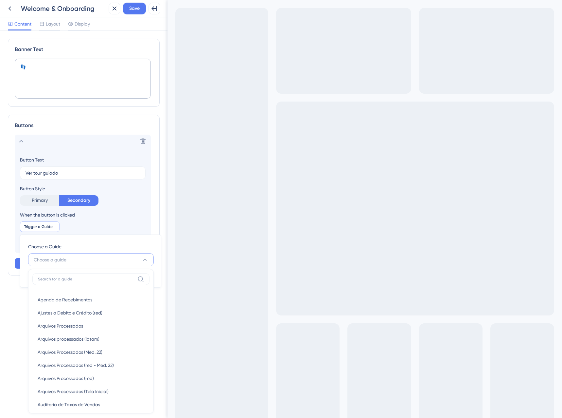
scroll to position [111, 0]
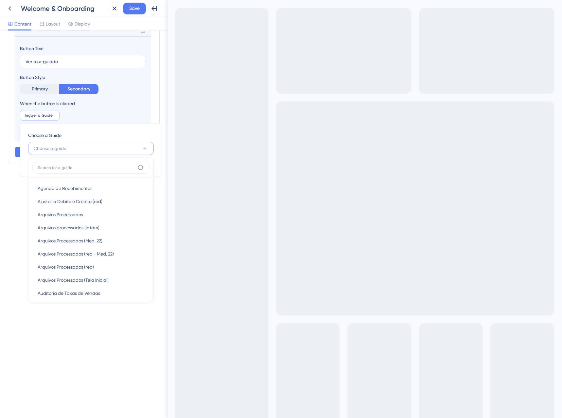
click at [117, 114] on div "Trigger a Guide Remove Choose a Guide Choose a guide Agenda de Recebimentos Age…" at bounding box center [83, 115] width 126 height 10
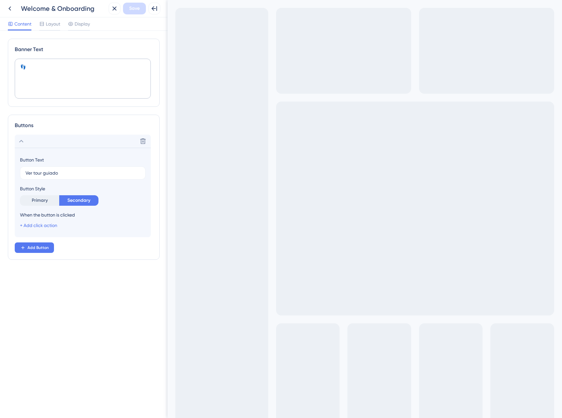
click at [16, 9] on div "Back Welcome & Onboarding" at bounding box center [55, 9] width 102 height 12
click at [12, 8] on icon at bounding box center [10, 9] width 8 height 8
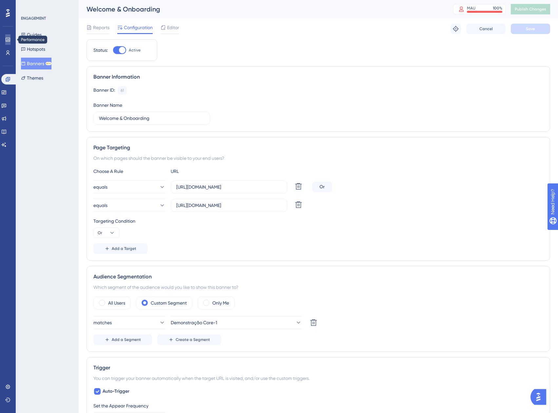
click at [5, 43] on link at bounding box center [7, 39] width 5 height 10
